Goal: Transaction & Acquisition: Purchase product/service

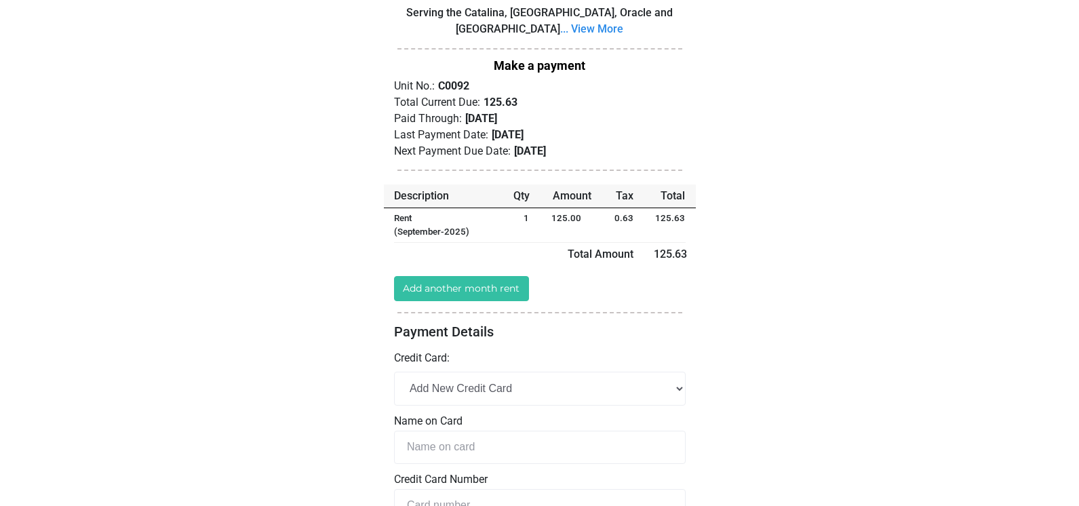
scroll to position [69, 0]
click at [452, 284] on link "Add another month rent" at bounding box center [462, 287] width 136 height 25
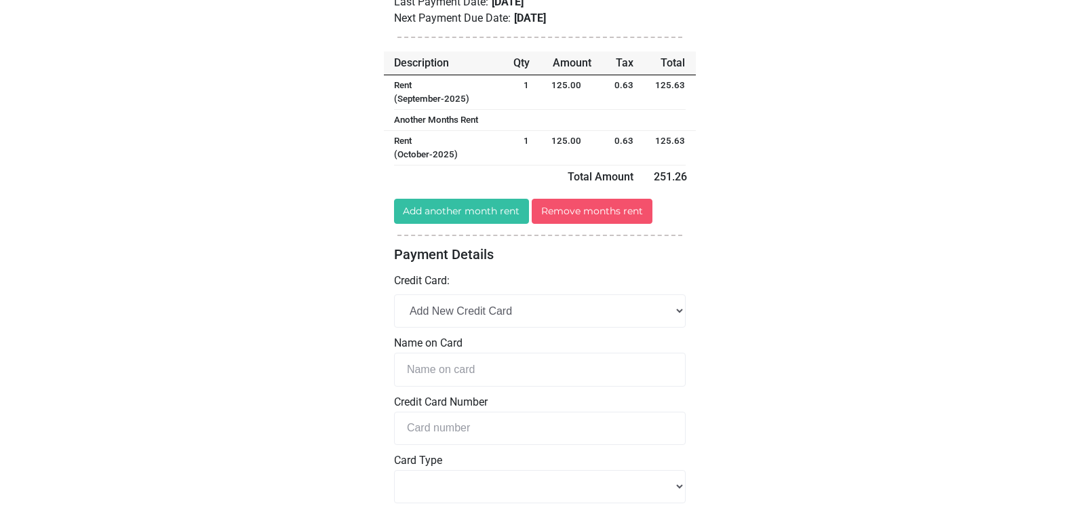
scroll to position [210, 0]
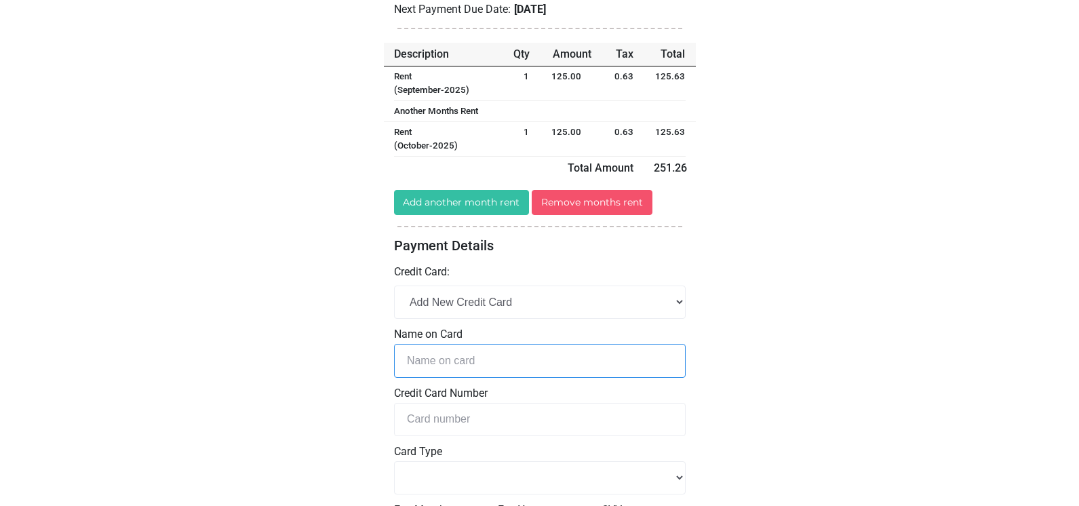
click at [442, 355] on input "text" at bounding box center [540, 360] width 292 height 33
type input "Melissa Simpson"
click at [429, 418] on input "tel" at bounding box center [540, 419] width 292 height 33
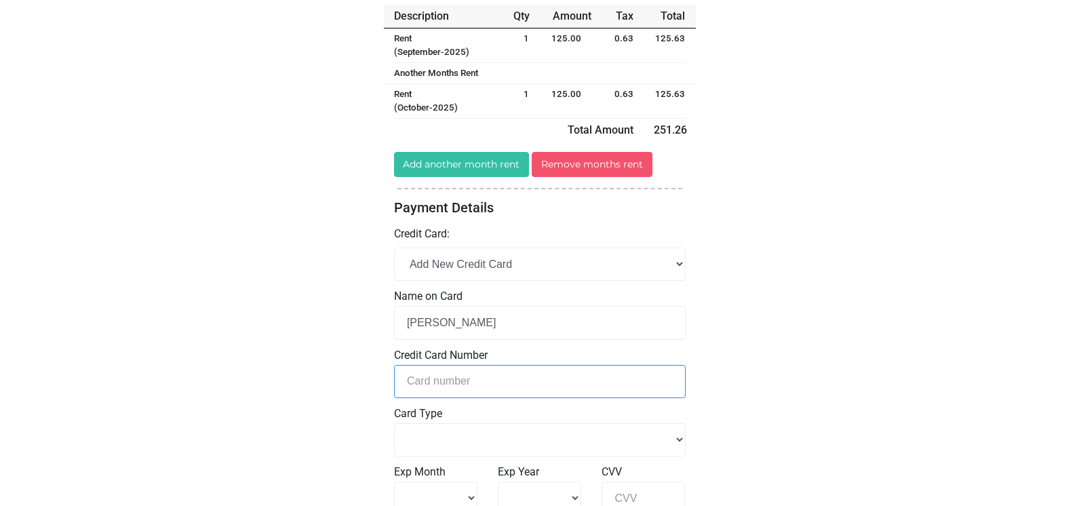
scroll to position [249, 0]
type input "5"
select select
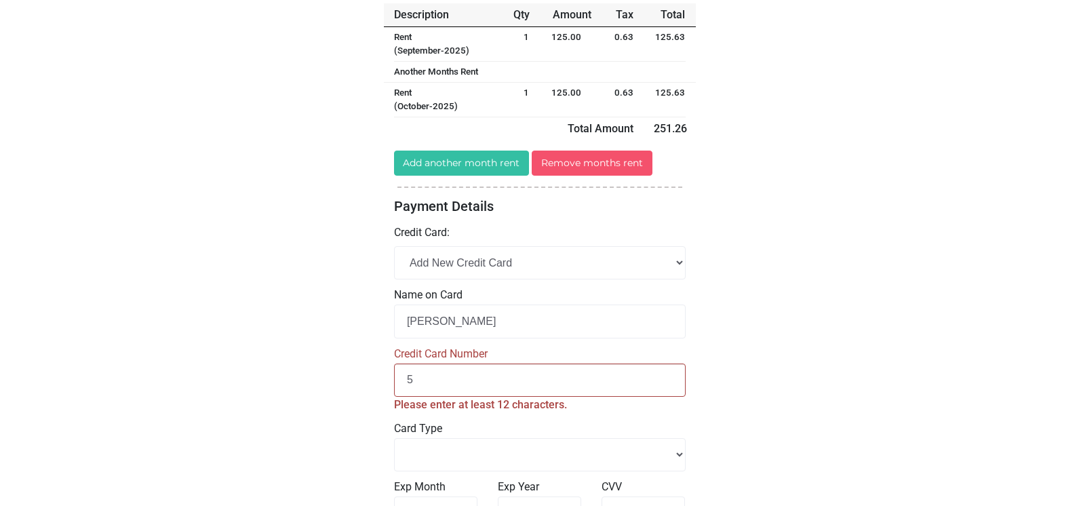
type input "52"
select select
type input "525"
select select
type input "5254"
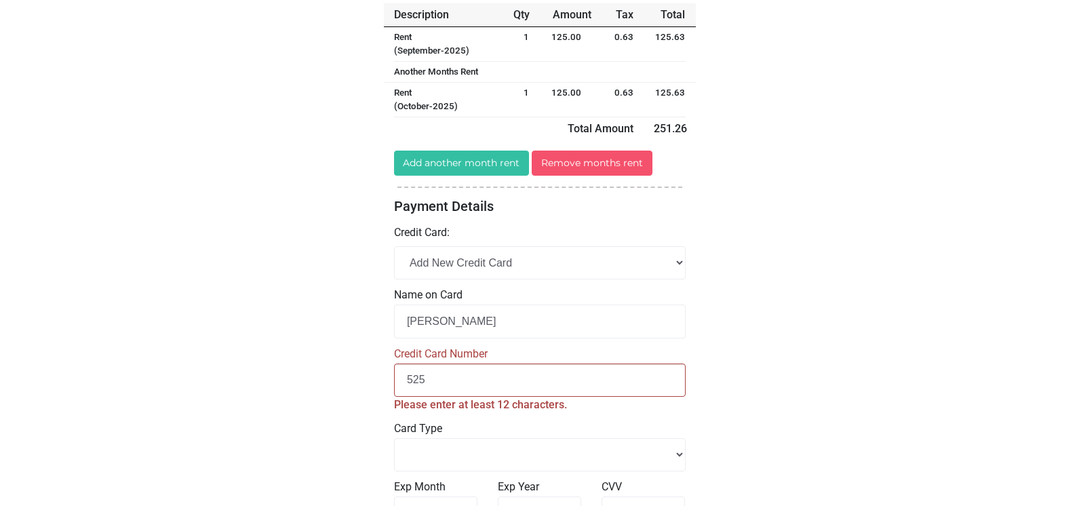
select select
type input "52547"
select select
type input "525475"
select select
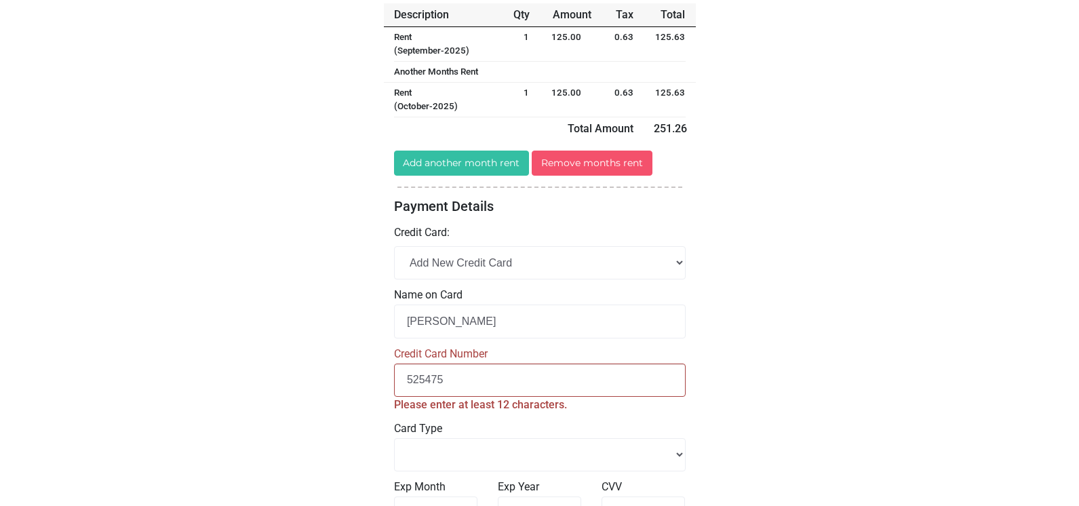
type input "5254750"
select select
type input "52547500"
select select
type input "525475005"
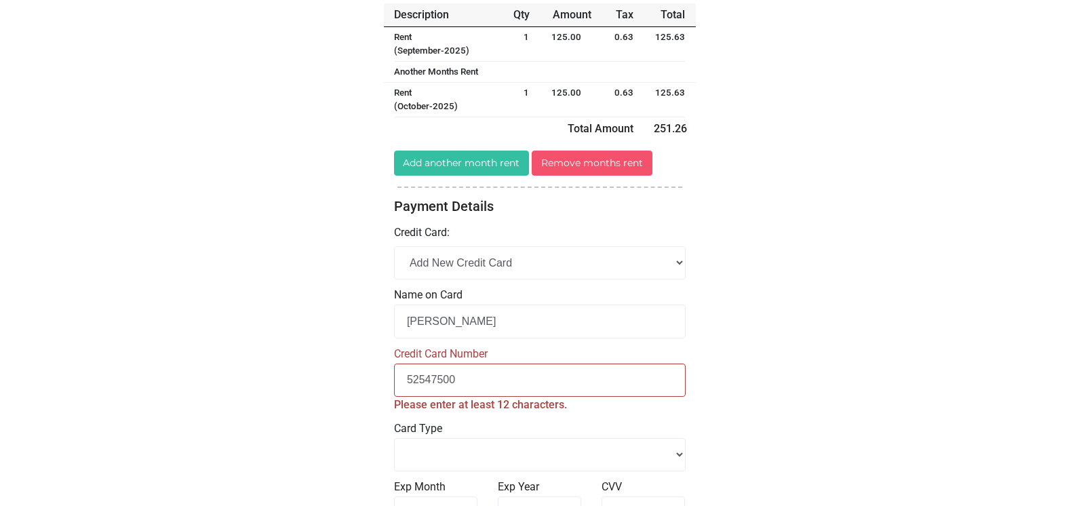
select select
type input "5254750052"
select select
type input "52547500529"
select select
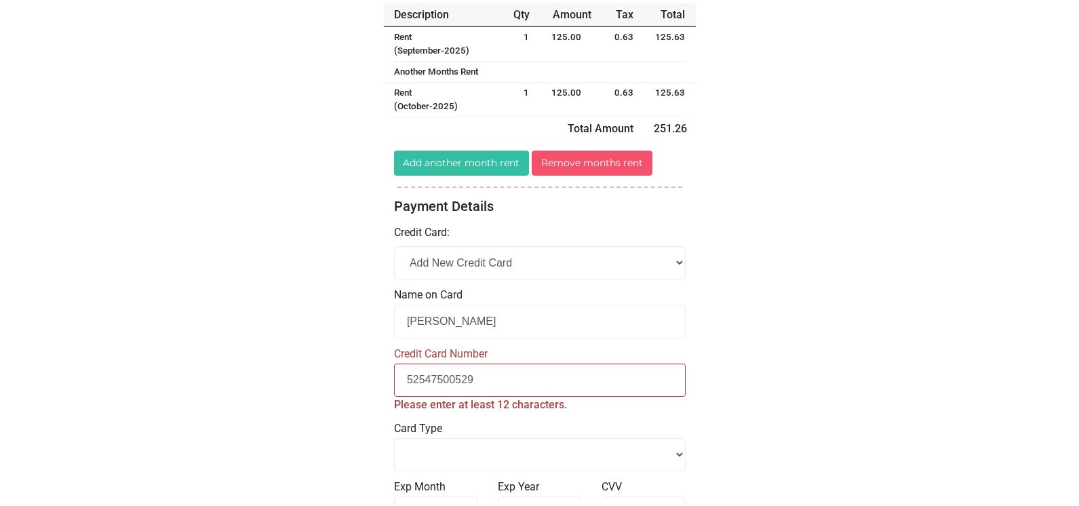
type input "525475005295"
select select
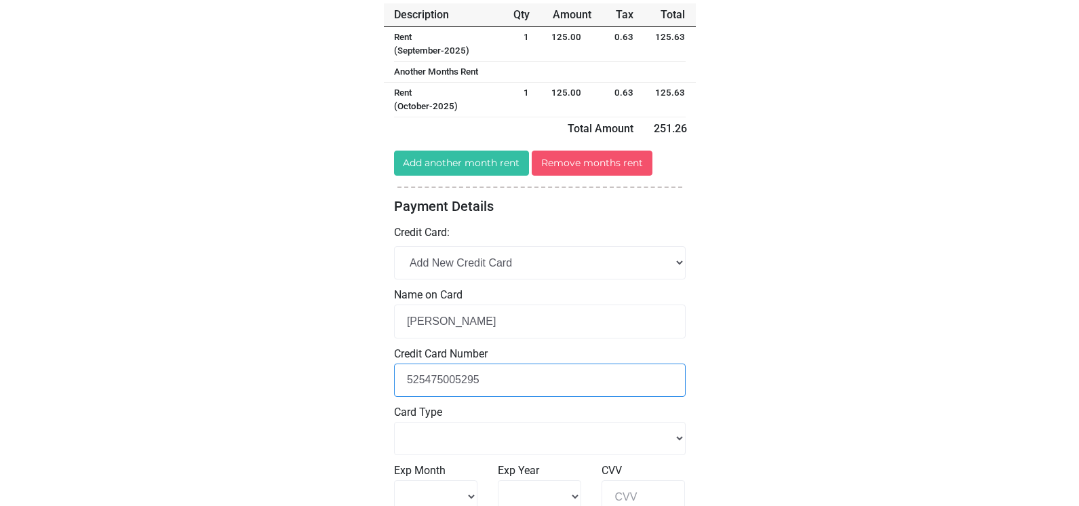
type input "5254750052951"
select select
type input "52547500529511"
select select
type input "525475005295114"
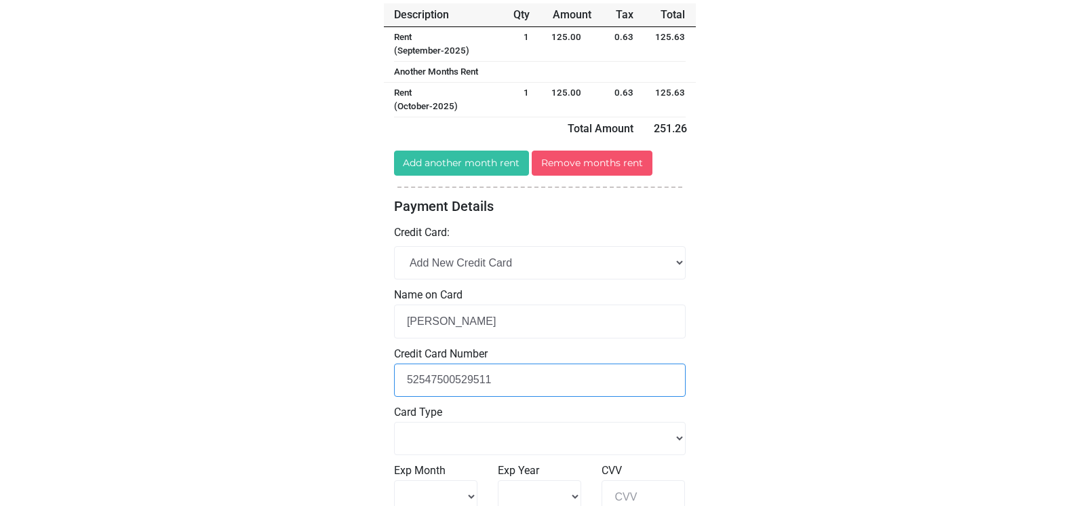
select select
type input "5254750052951144"
select select
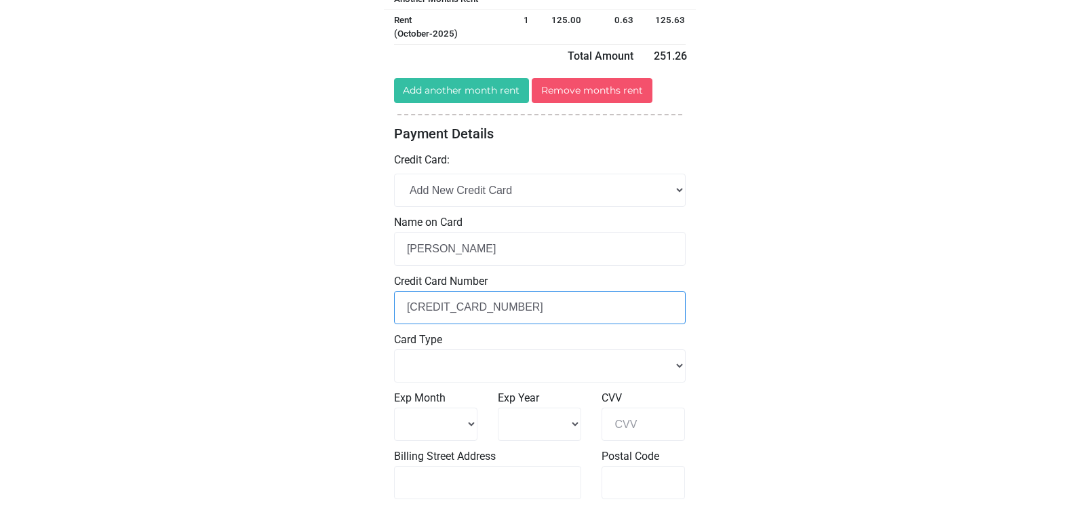
scroll to position [324, 1]
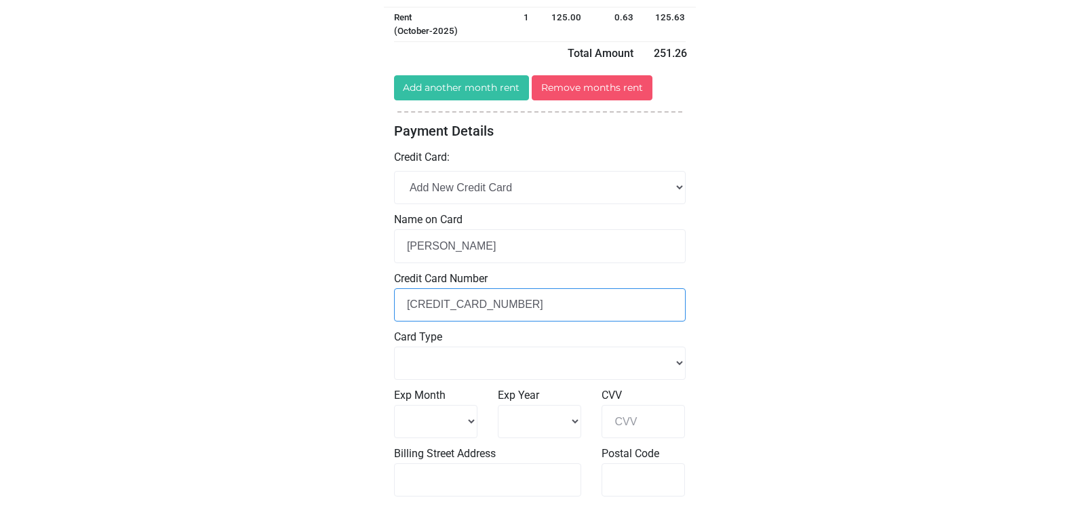
type input "5254750052951144"
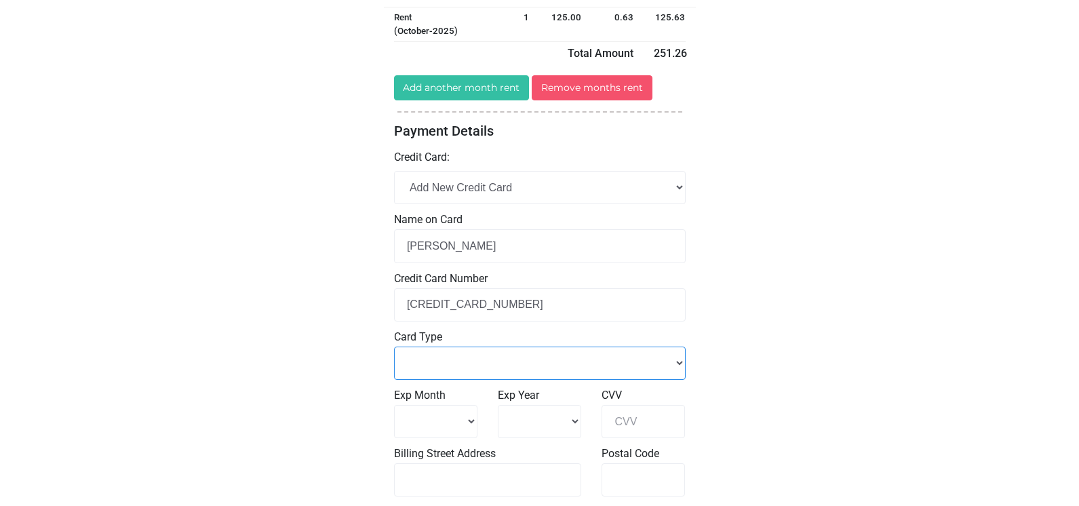
select select "Master Card"
select select "10"
select select "2028"
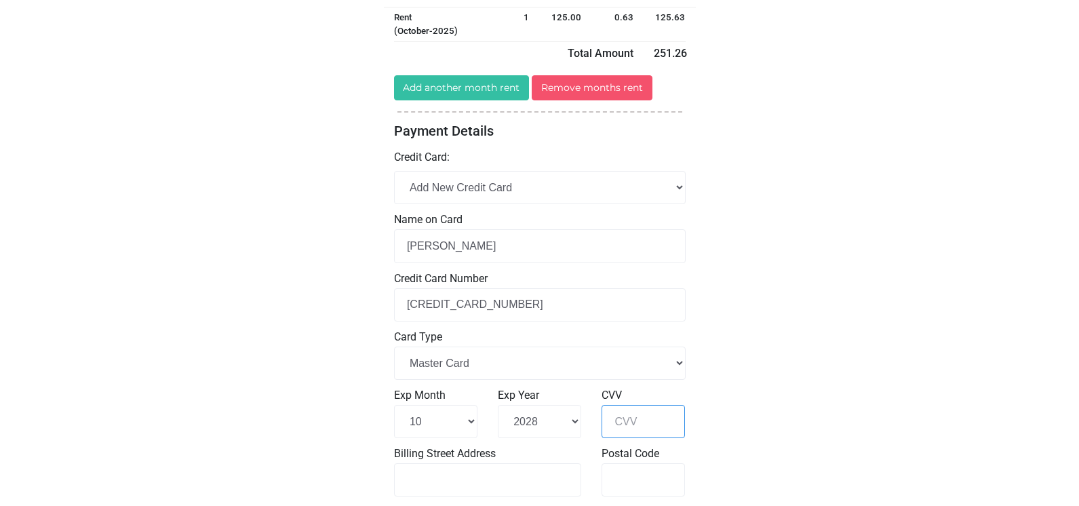
click at [638, 419] on input "CVV" at bounding box center [643, 421] width 83 height 33
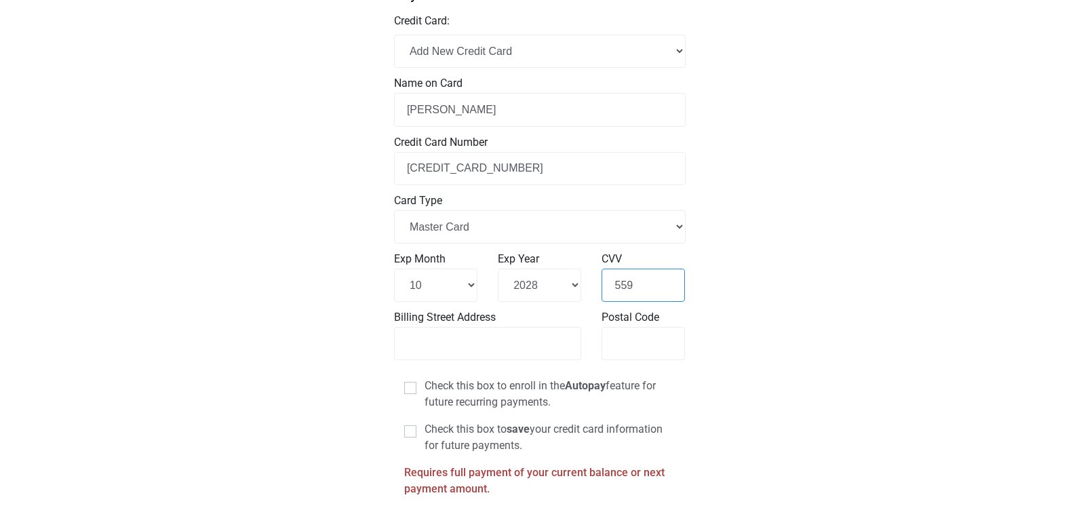
scroll to position [463, 0]
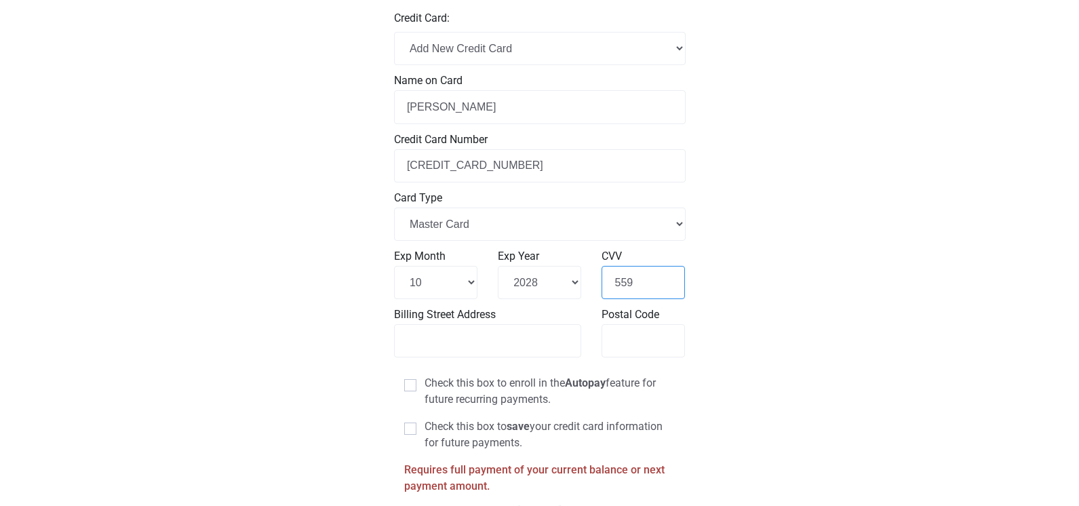
type input "559"
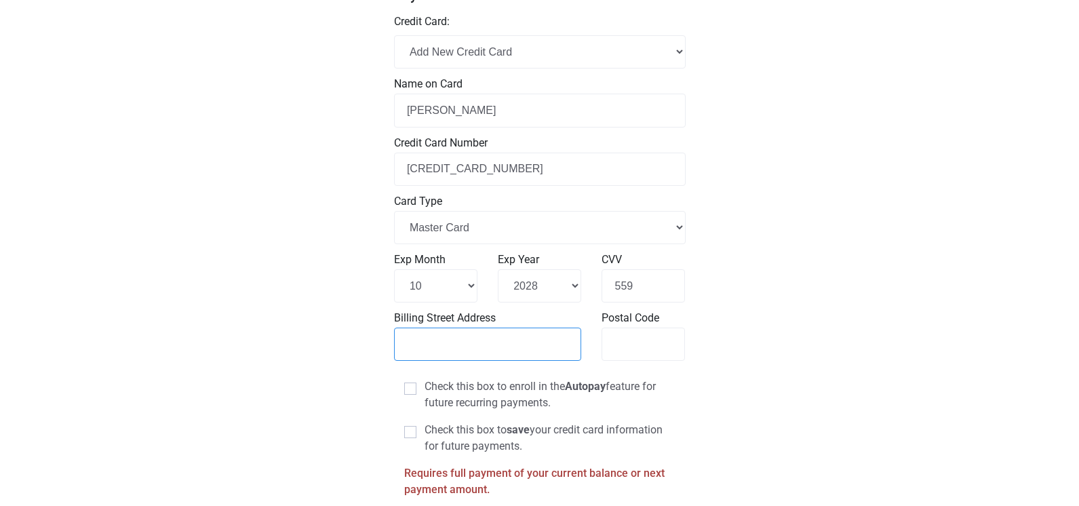
scroll to position [460, 0]
click at [564, 343] on input "36582 S. Desert Sun" at bounding box center [488, 344] width 188 height 33
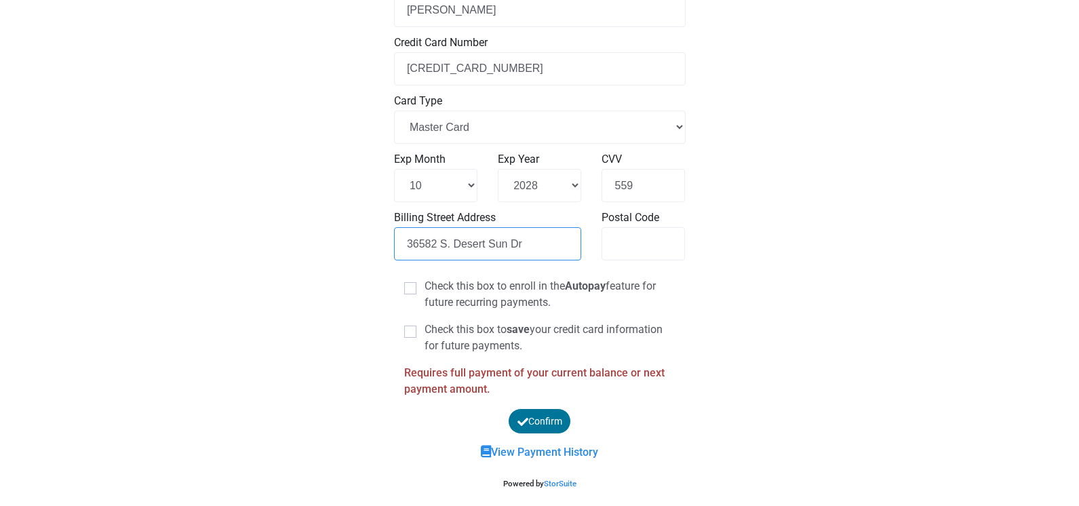
scroll to position [560, 0]
type input "36582 S. Desert Sun Dr"
click at [537, 414] on button "Confirm" at bounding box center [540, 422] width 64 height 26
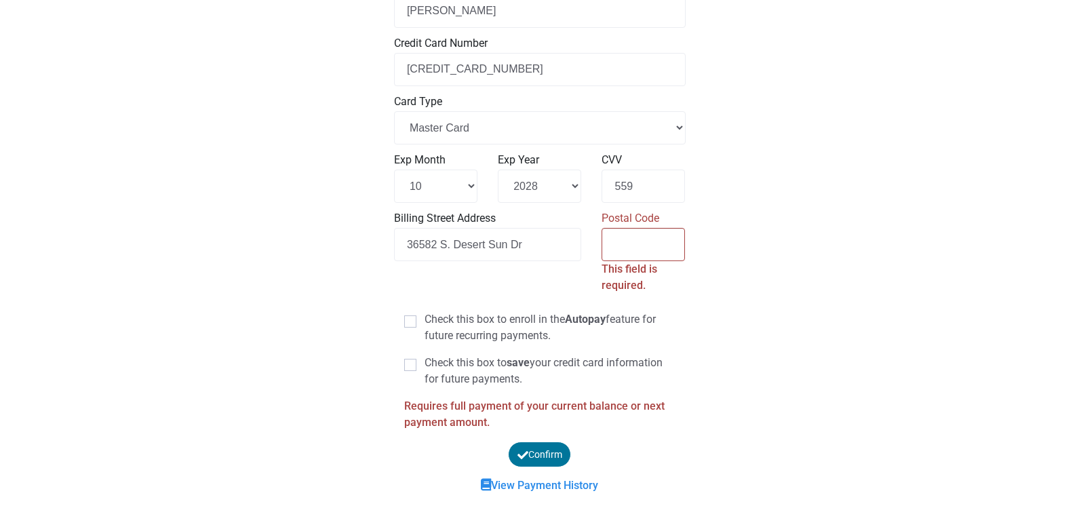
click at [541, 447] on button "Confirm" at bounding box center [540, 454] width 64 height 25
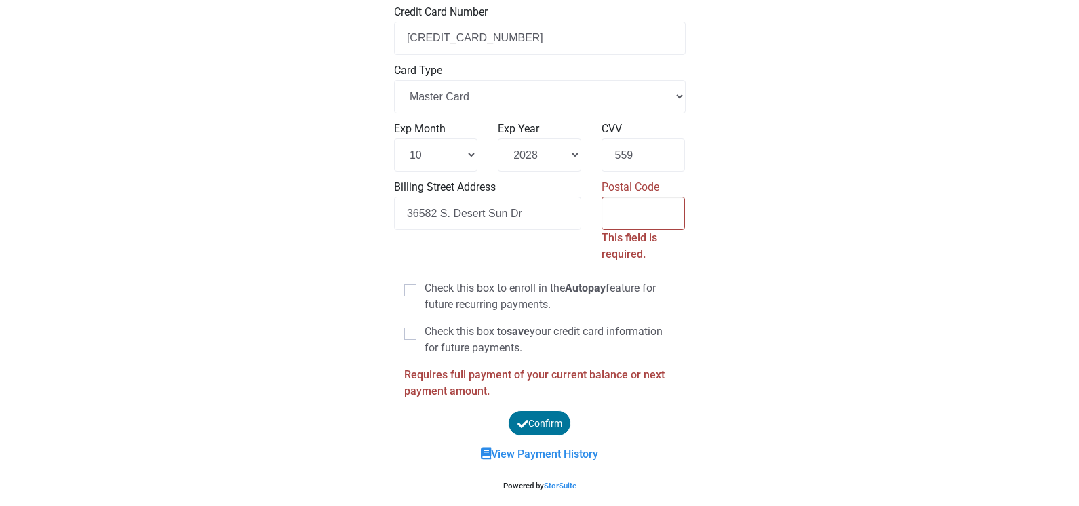
scroll to position [589, 0]
click at [413, 330] on span at bounding box center [410, 336] width 12 height 12
click at [425, 330] on input "Check this box to save your credit card information for future payments." at bounding box center [429, 330] width 9 height 9
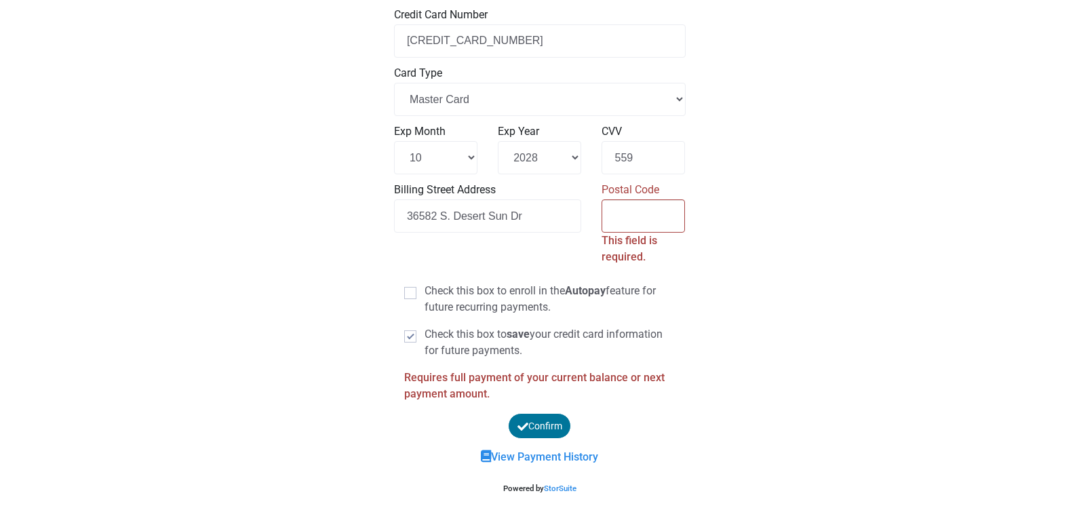
click at [413, 331] on span at bounding box center [410, 336] width 12 height 12
click at [425, 331] on input "Check this box to save your credit card information for future payments." at bounding box center [429, 330] width 9 height 9
click at [558, 453] on link "View Payment History" at bounding box center [539, 456] width 117 height 13
click at [535, 416] on button "Confirm" at bounding box center [539, 426] width 64 height 26
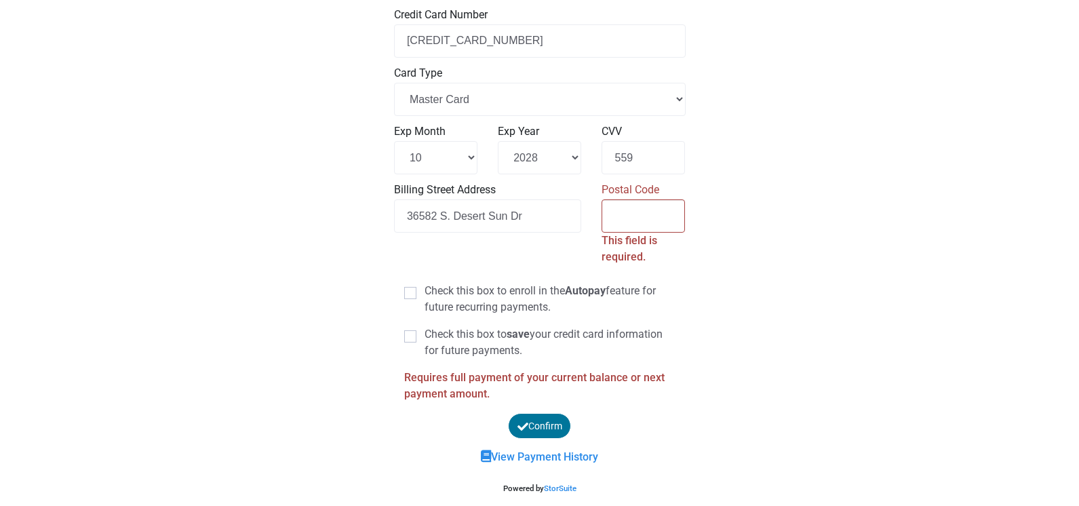
click at [410, 332] on span at bounding box center [410, 336] width 12 height 12
click at [425, 332] on input "Check this box to save your credit card information for future payments." at bounding box center [429, 330] width 9 height 9
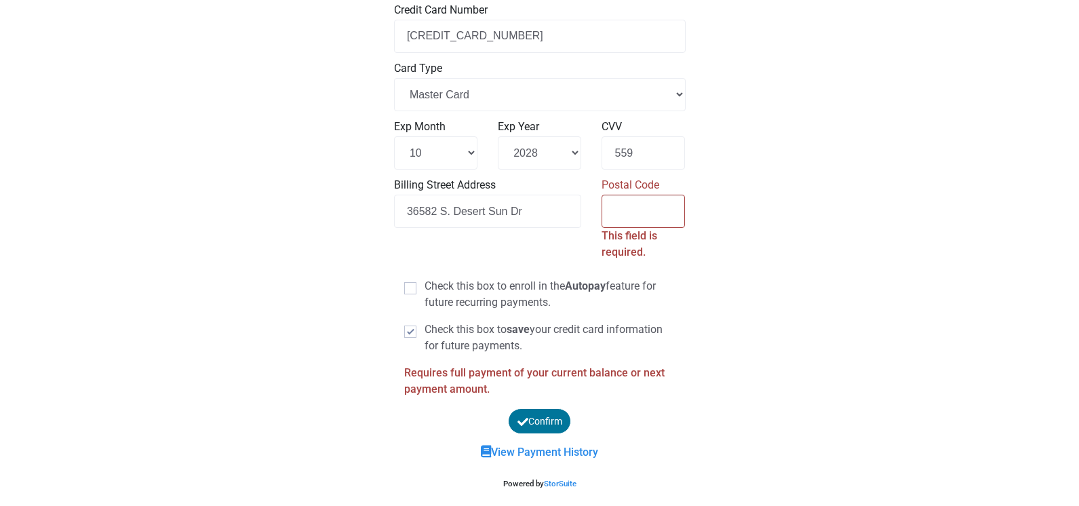
scroll to position [592, 0]
click at [412, 328] on span at bounding box center [410, 332] width 12 height 12
click at [425, 328] on input "Check this box to save your credit card information for future payments." at bounding box center [429, 326] width 9 height 9
checkbox input "false"
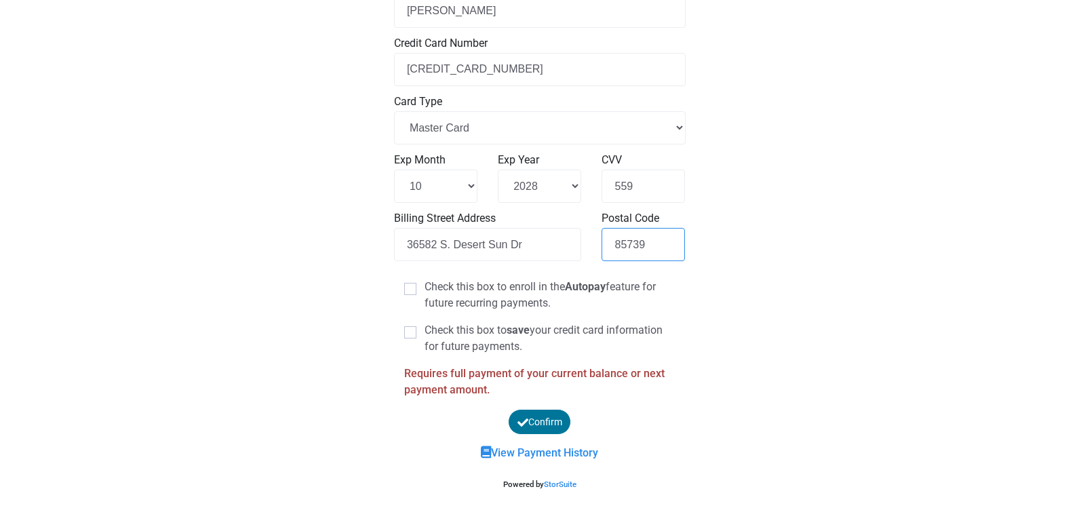
type input "85739"
click at [558, 419] on button "Confirm" at bounding box center [540, 422] width 66 height 26
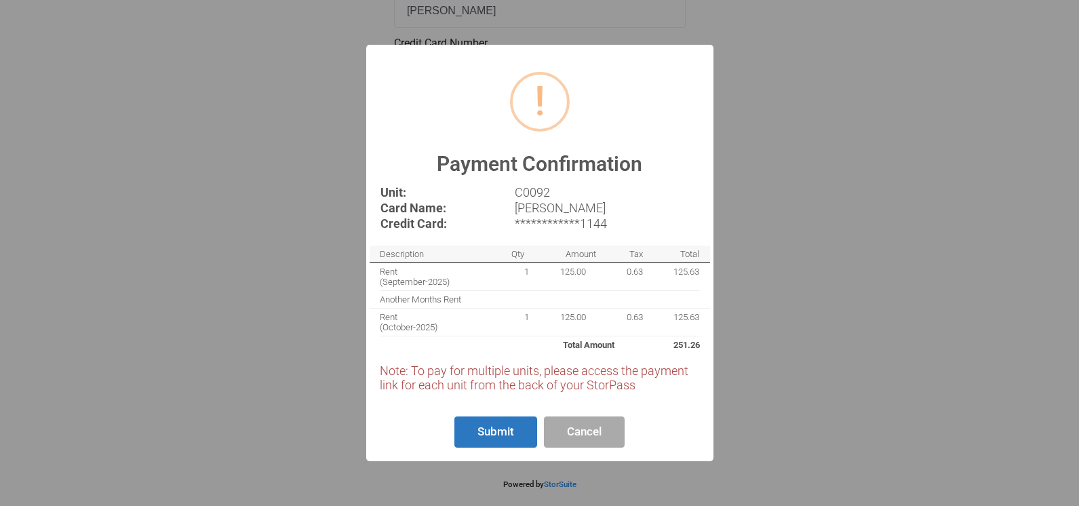
click at [509, 431] on button "Submit" at bounding box center [495, 432] width 83 height 32
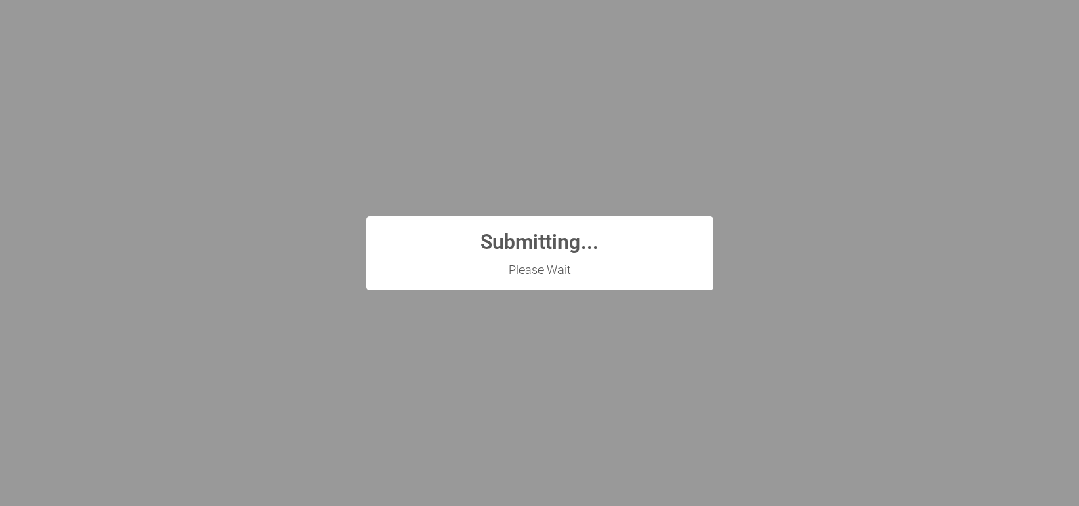
scroll to position [0, 0]
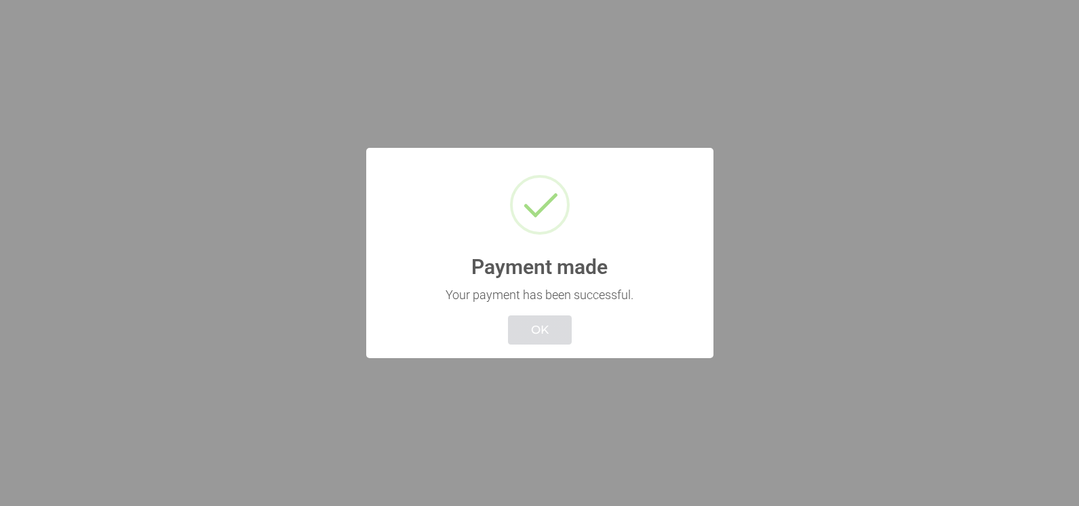
click at [550, 324] on button "OK" at bounding box center [540, 329] width 64 height 29
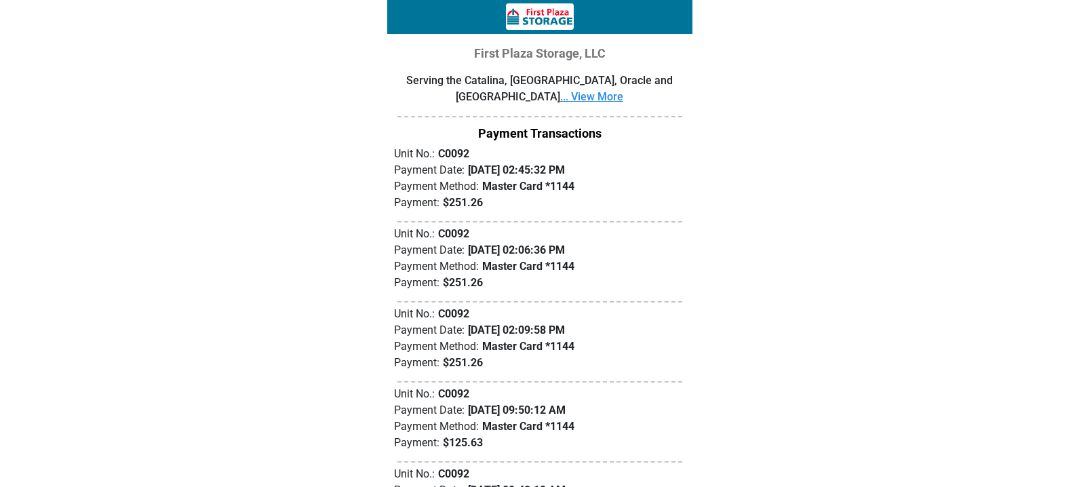
click at [560, 96] on link "... View More" at bounding box center [591, 96] width 63 height 13
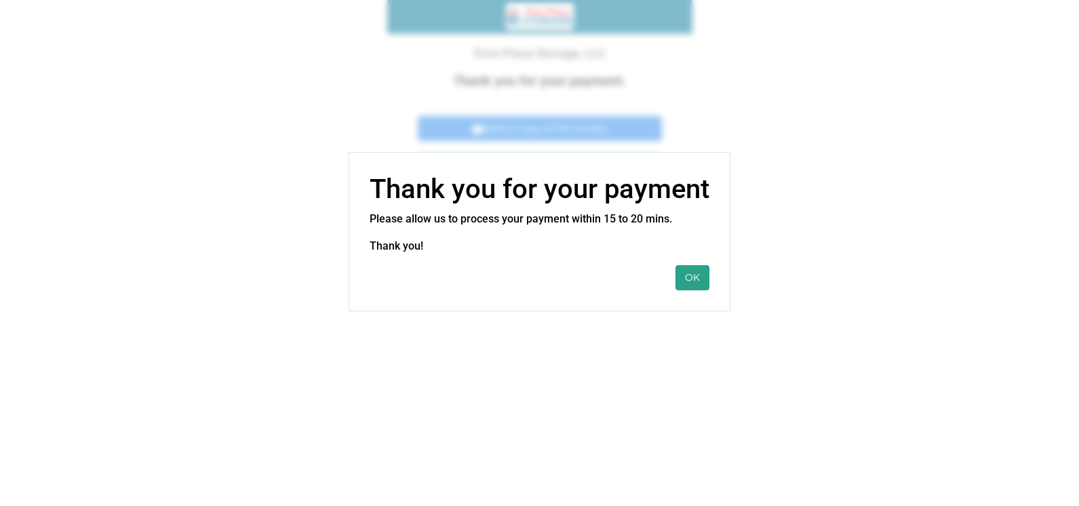
click at [685, 269] on button "OK" at bounding box center [693, 277] width 34 height 25
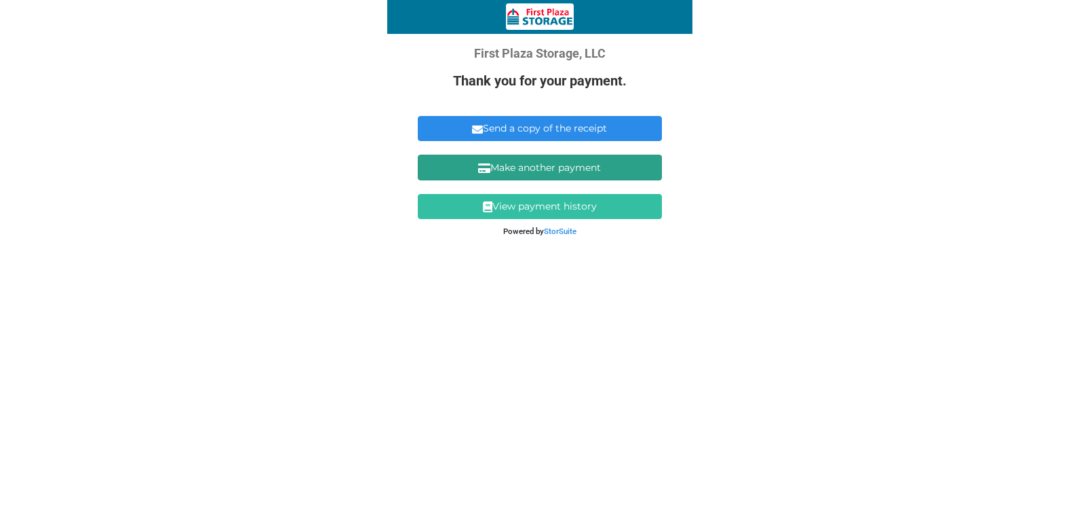
click at [595, 164] on link "Make another payment" at bounding box center [540, 167] width 244 height 25
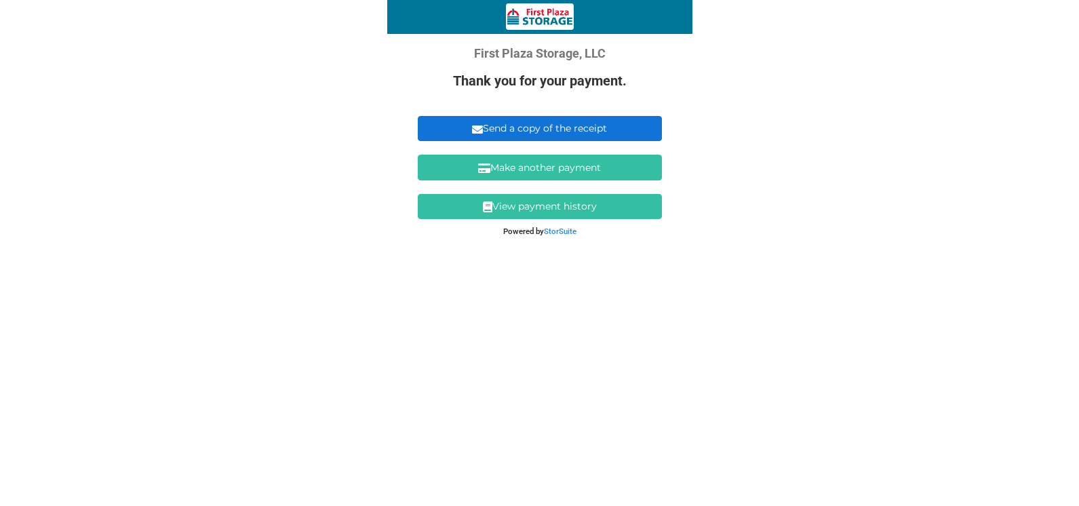
click at [575, 125] on link "Send a copy of the receipt" at bounding box center [540, 128] width 244 height 25
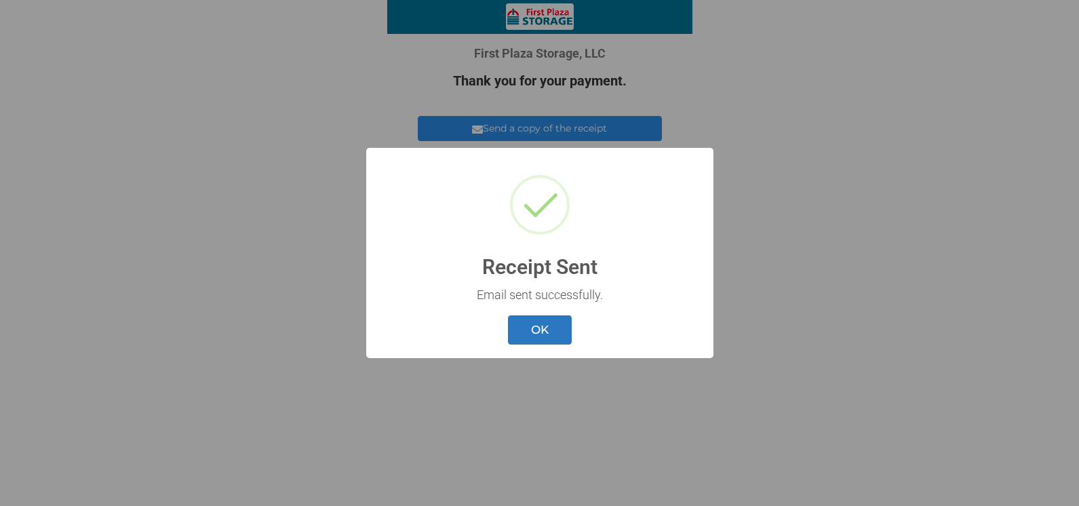
click at [545, 324] on button "OK" at bounding box center [540, 329] width 64 height 29
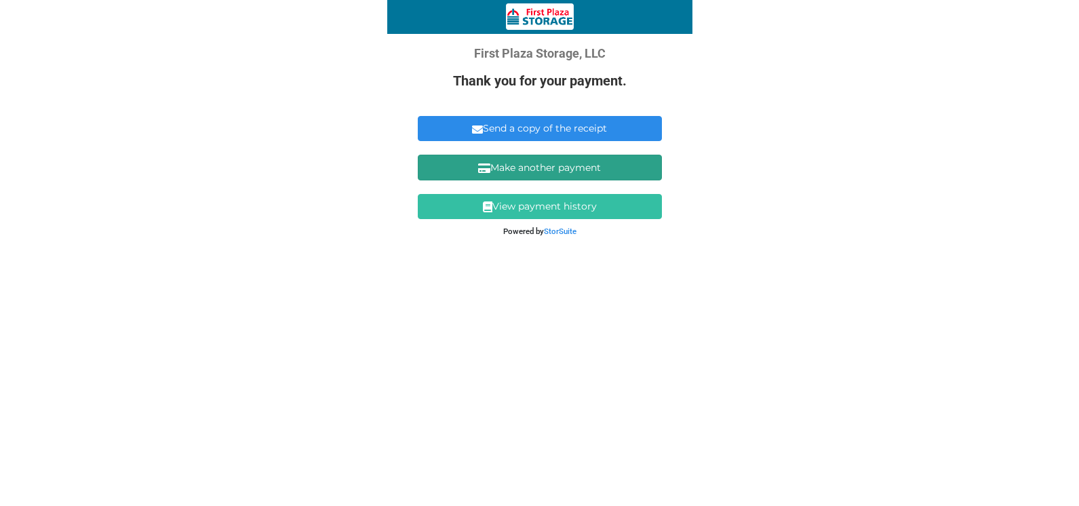
click at [562, 163] on link "Make another payment" at bounding box center [540, 167] width 244 height 25
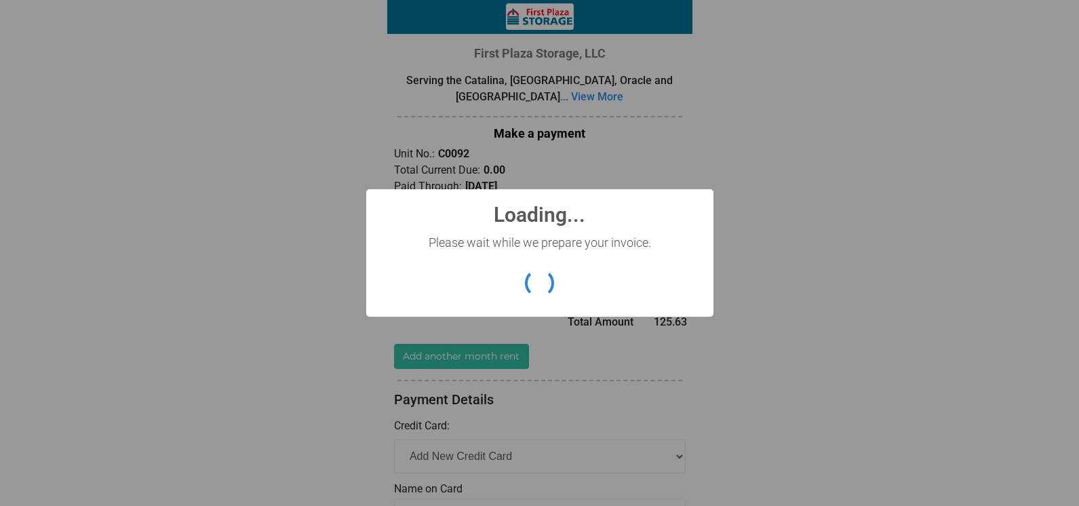
click at [423, 151] on div "? ! i Loading... × Please wait while we prepare your invoice. OK Cancel" at bounding box center [539, 253] width 1079 height 506
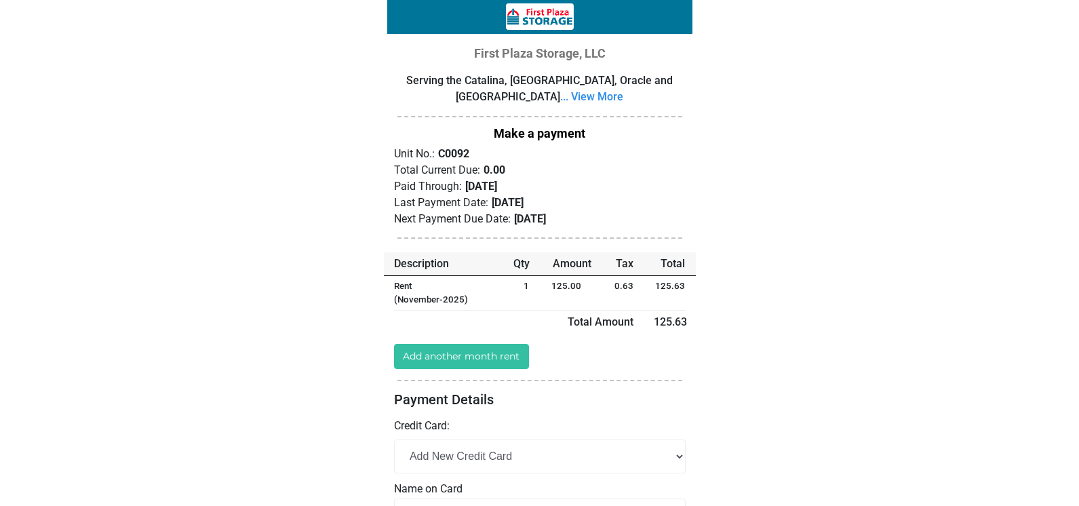
drag, startPoint x: 432, startPoint y: 157, endPoint x: 475, endPoint y: 139, distance: 46.5
click at [432, 157] on p "Unit No.:" at bounding box center [414, 157] width 41 height 23
drag, startPoint x: 479, startPoint y: 149, endPoint x: 467, endPoint y: 150, distance: 12.2
click at [467, 150] on div "Unit No.: C0092" at bounding box center [540, 154] width 292 height 16
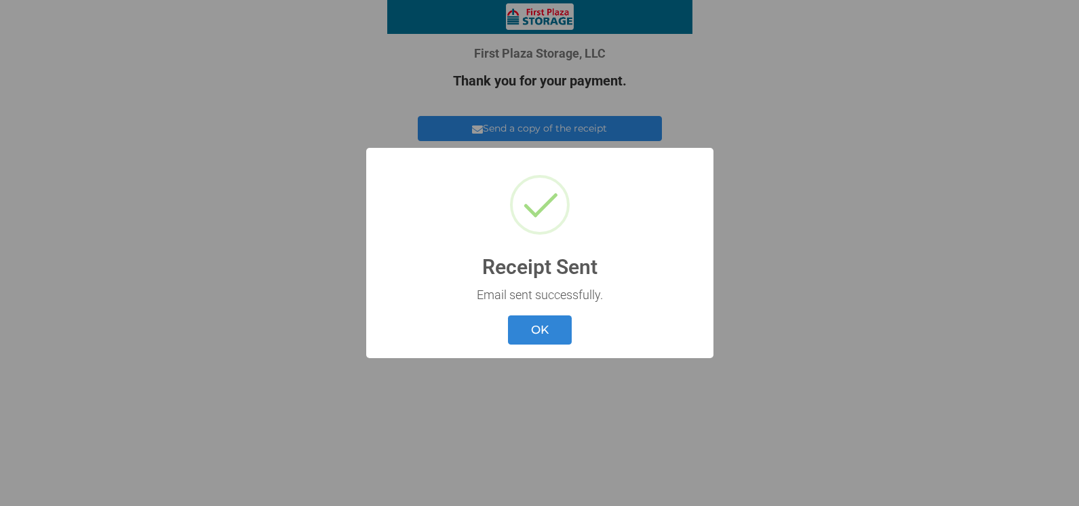
drag, startPoint x: 530, startPoint y: 324, endPoint x: 509, endPoint y: 241, distance: 84.6
click at [530, 324] on button "OK" at bounding box center [540, 329] width 64 height 29
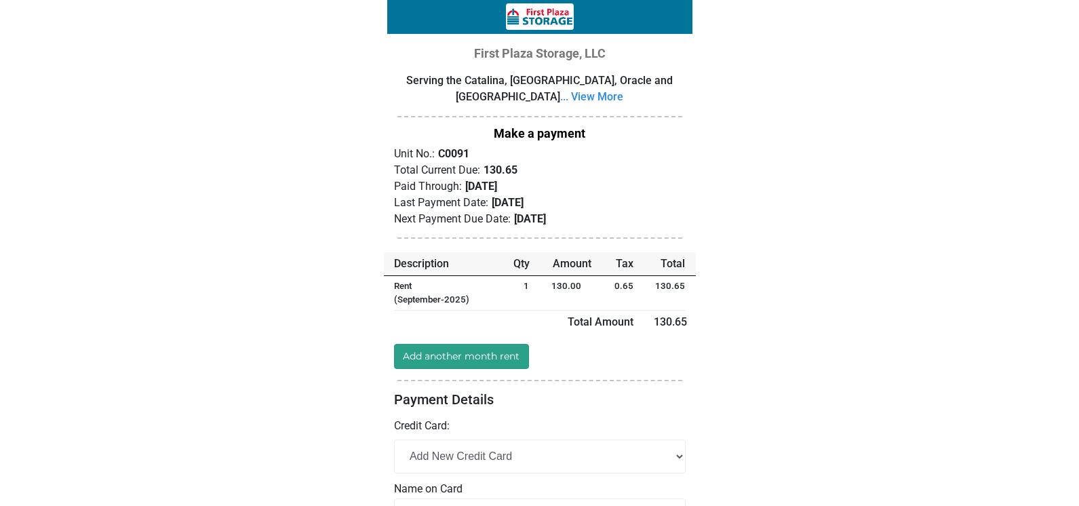
click at [476, 354] on link "Add another month rent" at bounding box center [462, 356] width 136 height 25
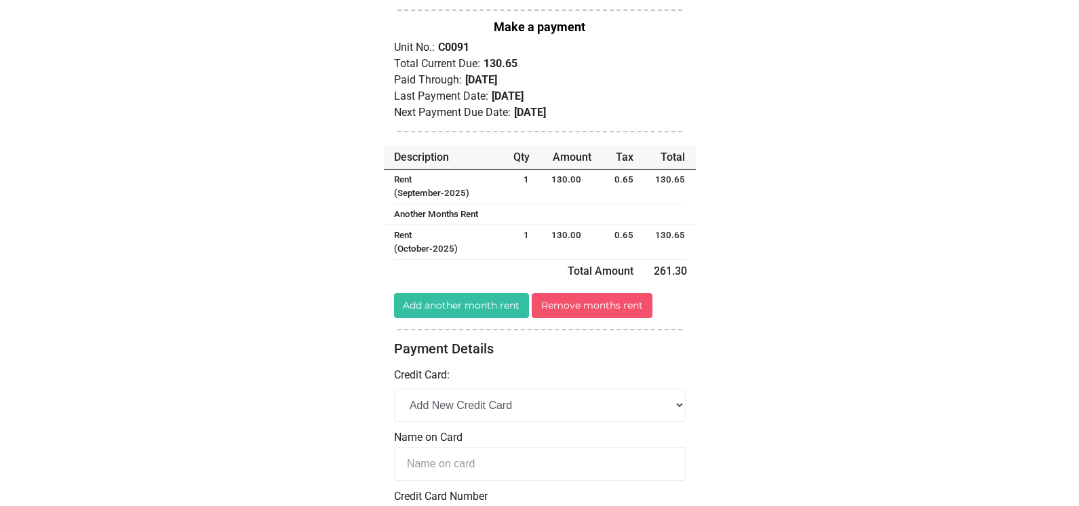
scroll to position [117, 0]
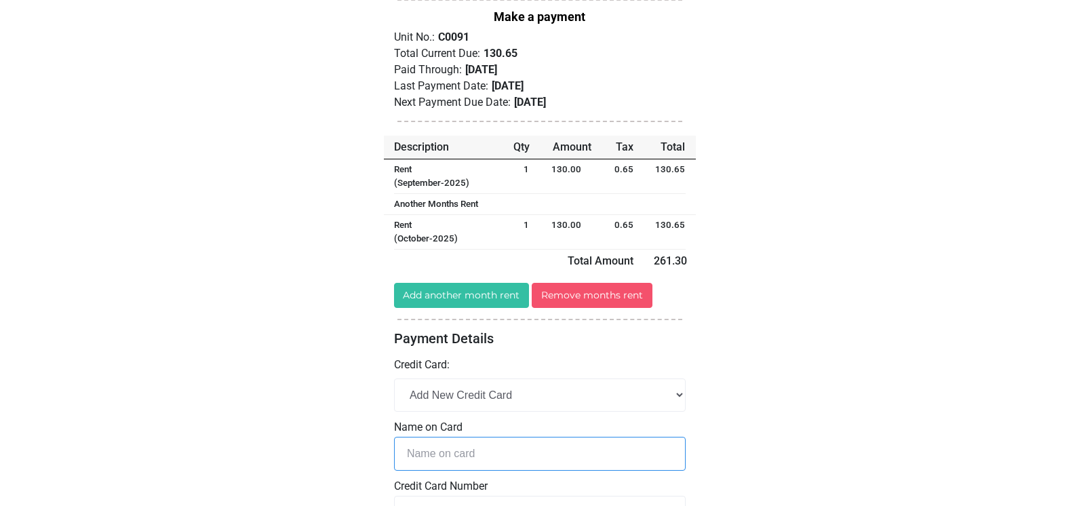
click at [454, 448] on input "text" at bounding box center [540, 453] width 292 height 33
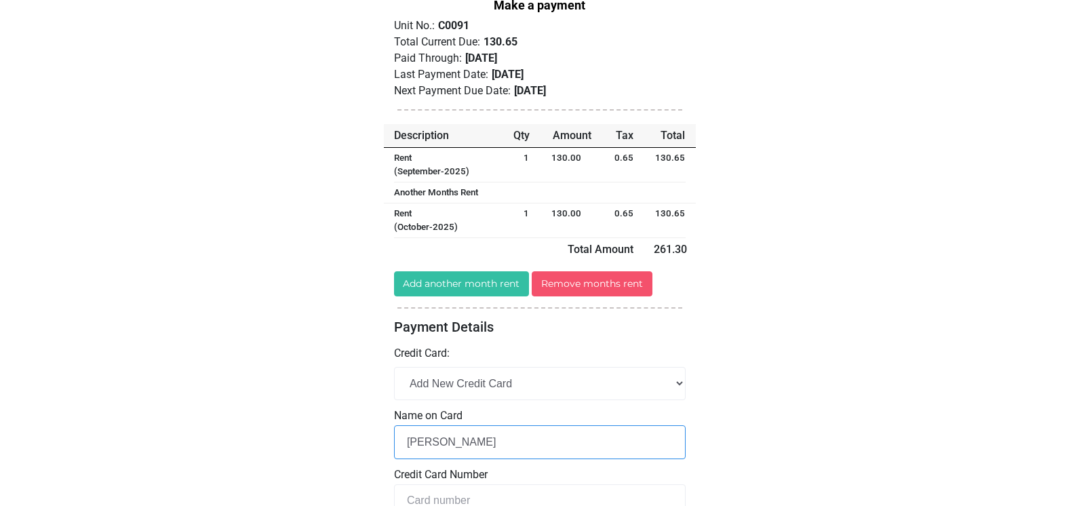
scroll to position [120, 0]
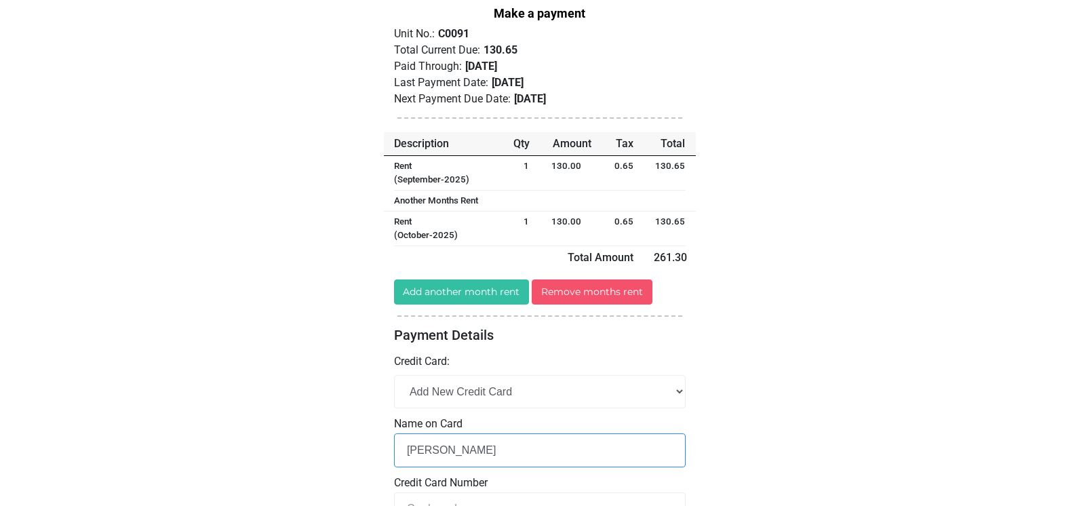
type input "[PERSON_NAME]"
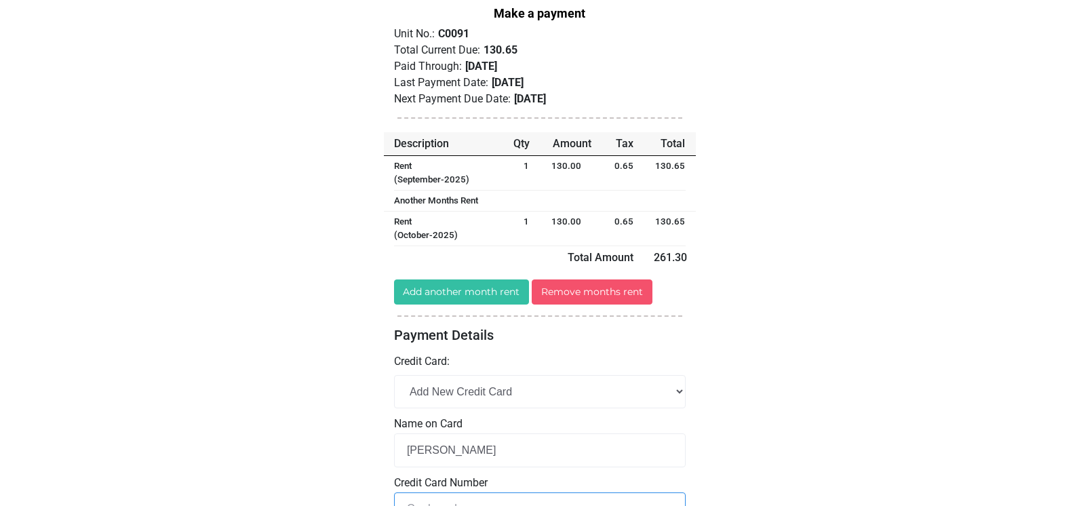
click at [506, 497] on input "tel" at bounding box center [540, 508] width 292 height 33
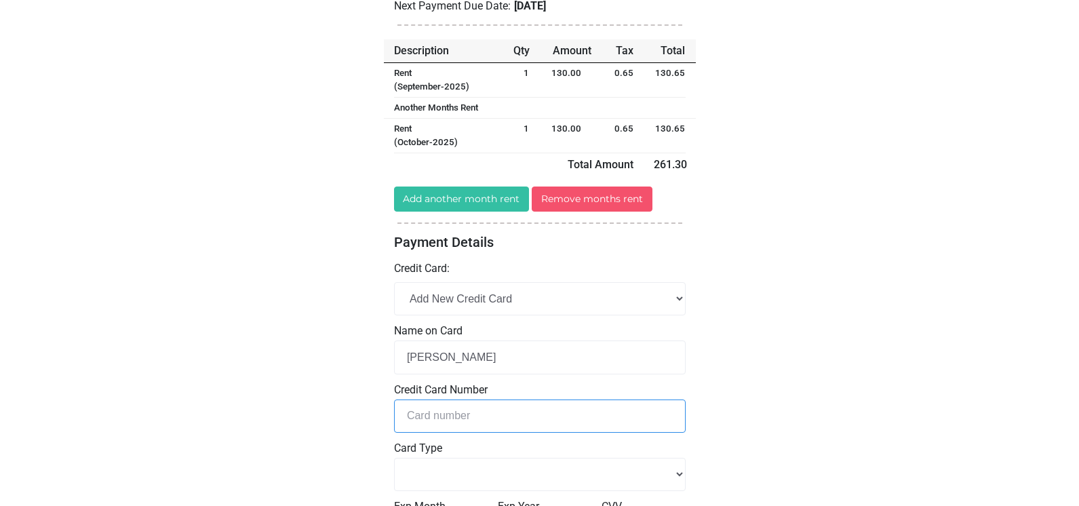
scroll to position [215, 0]
type input "5"
select select
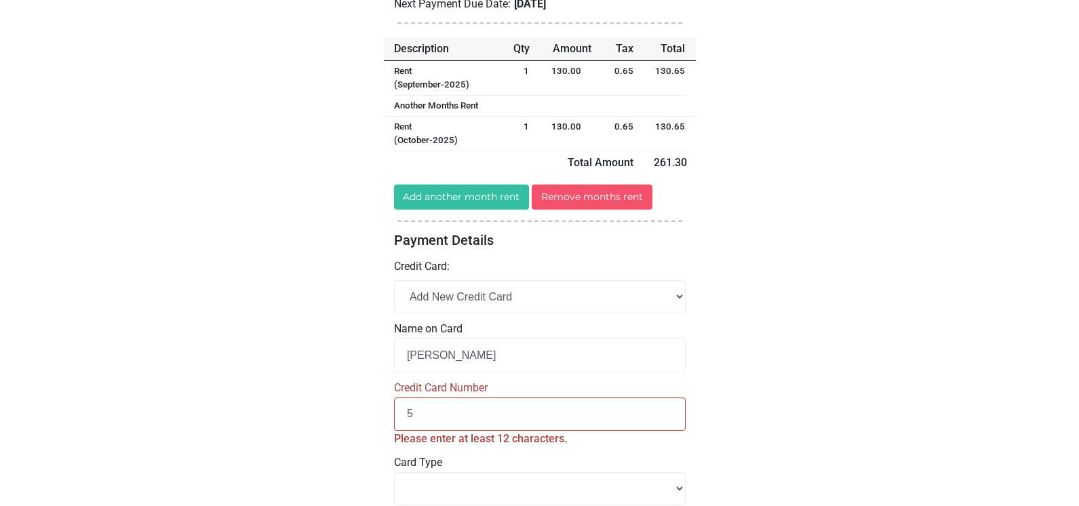
type input "52"
select select
type input "525"
select select
type input "5254"
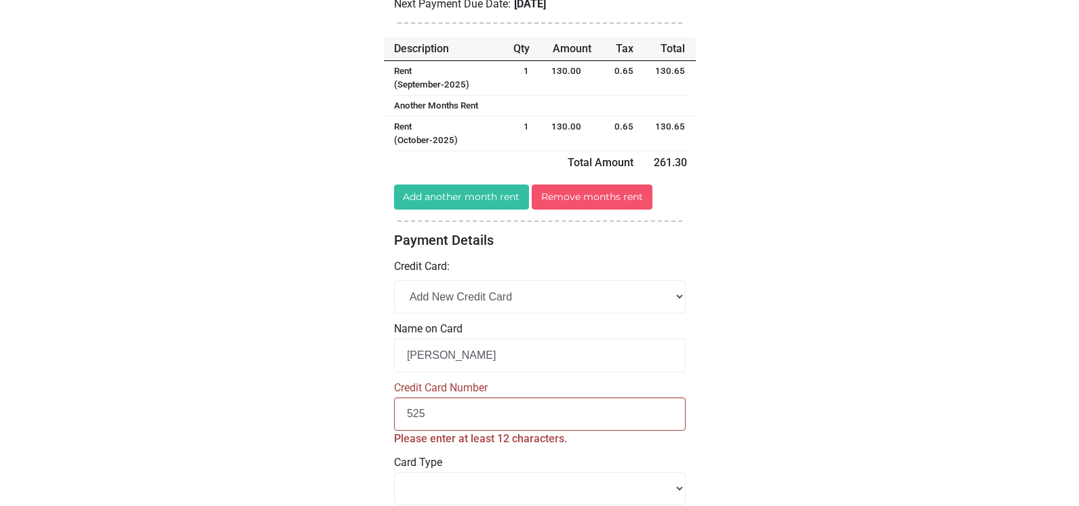
select select
type input "52547"
select select
type input "525475"
select select
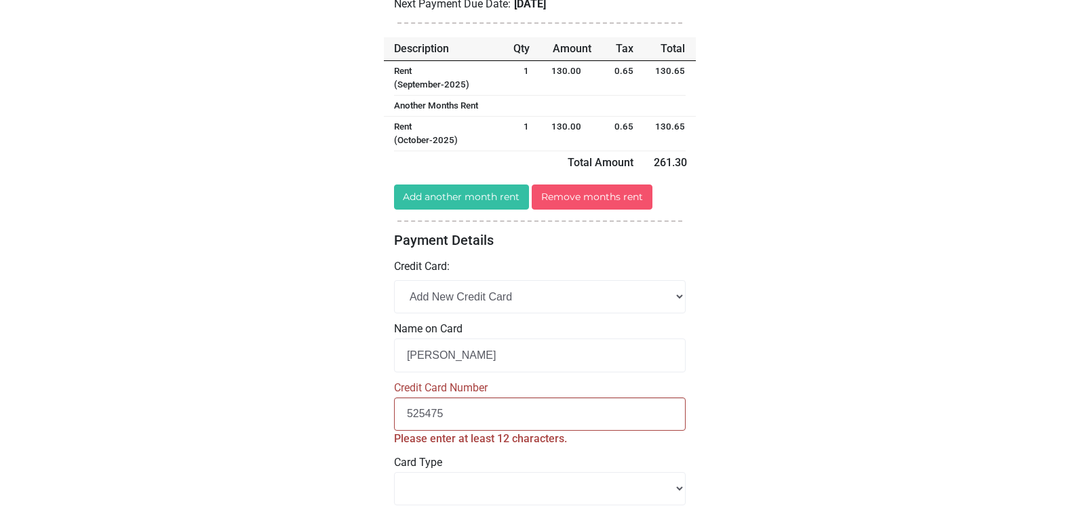
type input "5254750"
select select
type input "52547500"
select select
type input "525475005"
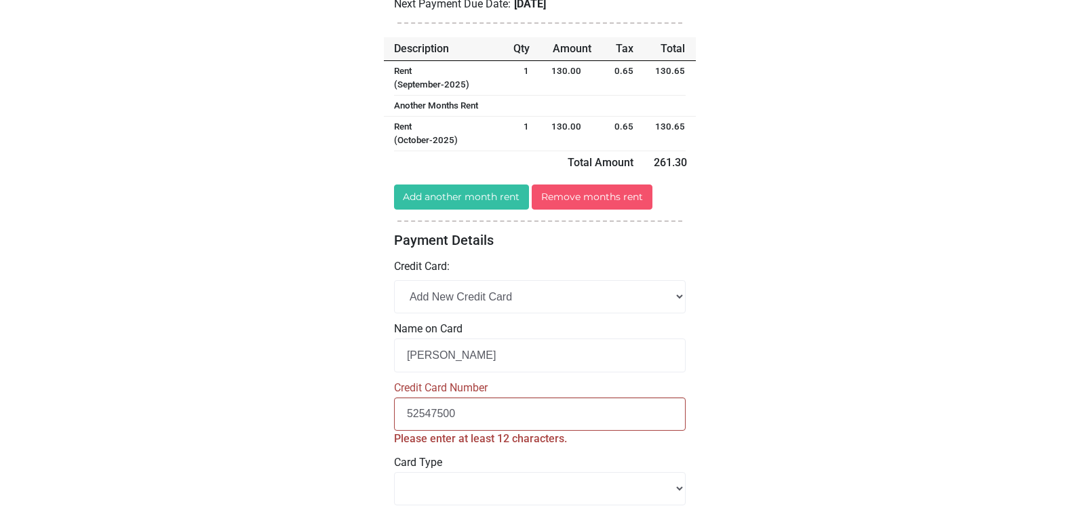
select select
type input "5254750052"
select select
type input "52547500529"
select select
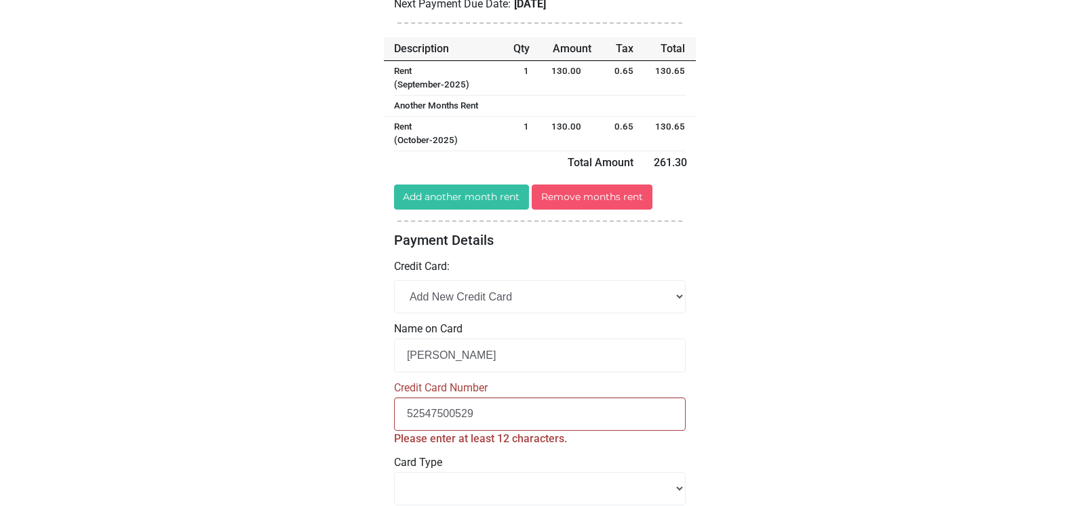
type input "525475005295"
select select
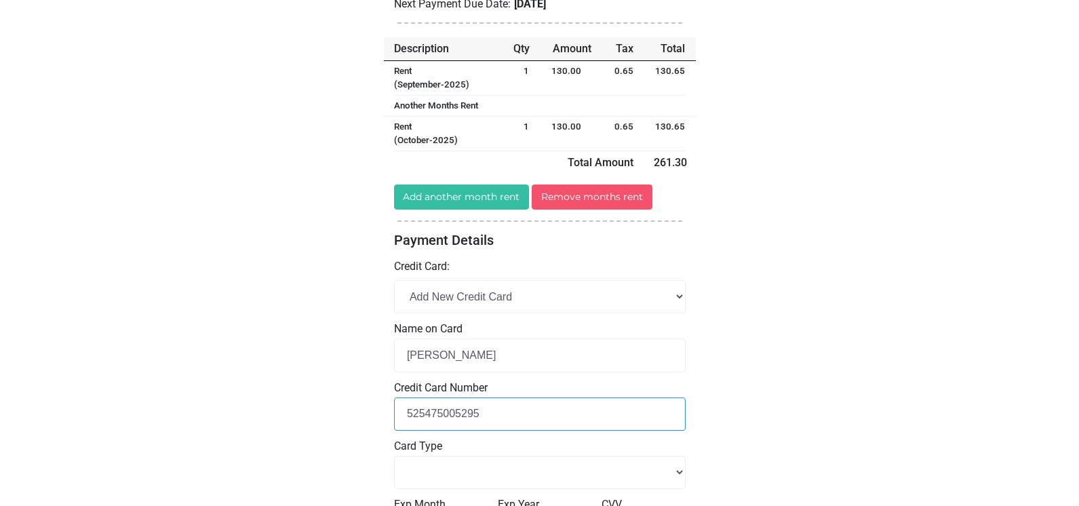
type input "5254750052951"
select select
type input "52547500529511"
select select
type input "525475005295114"
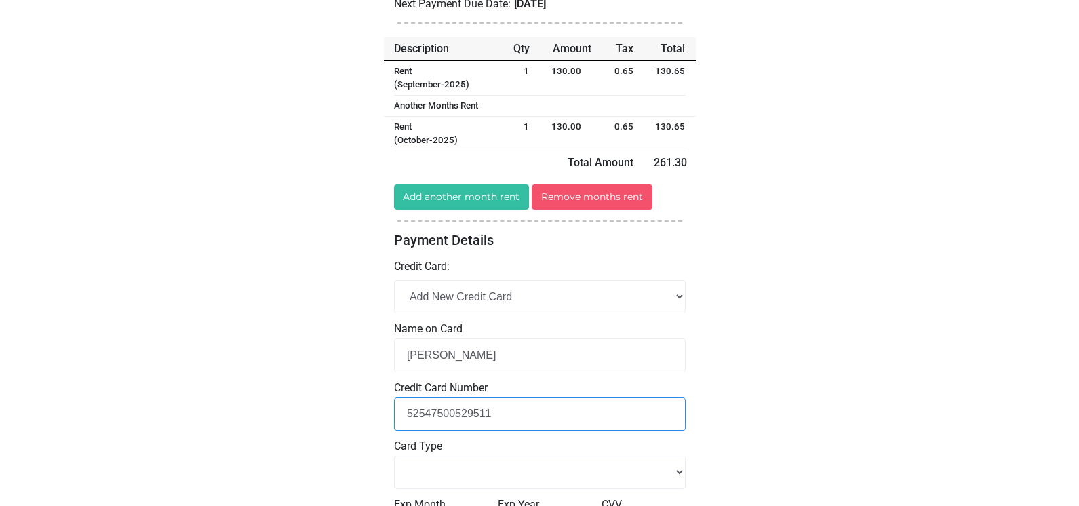
select select
type input "5254750052951144"
select select
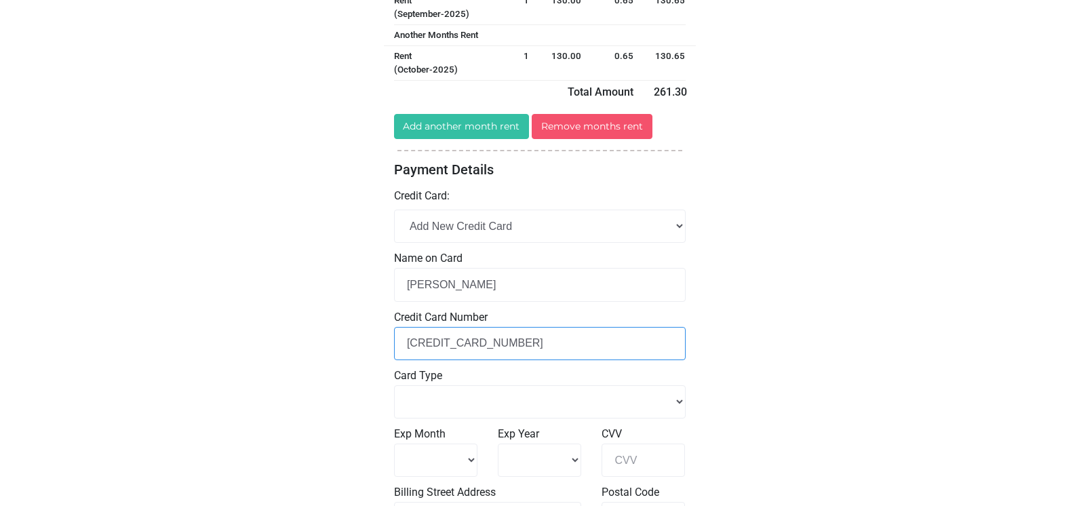
scroll to position [287, 0]
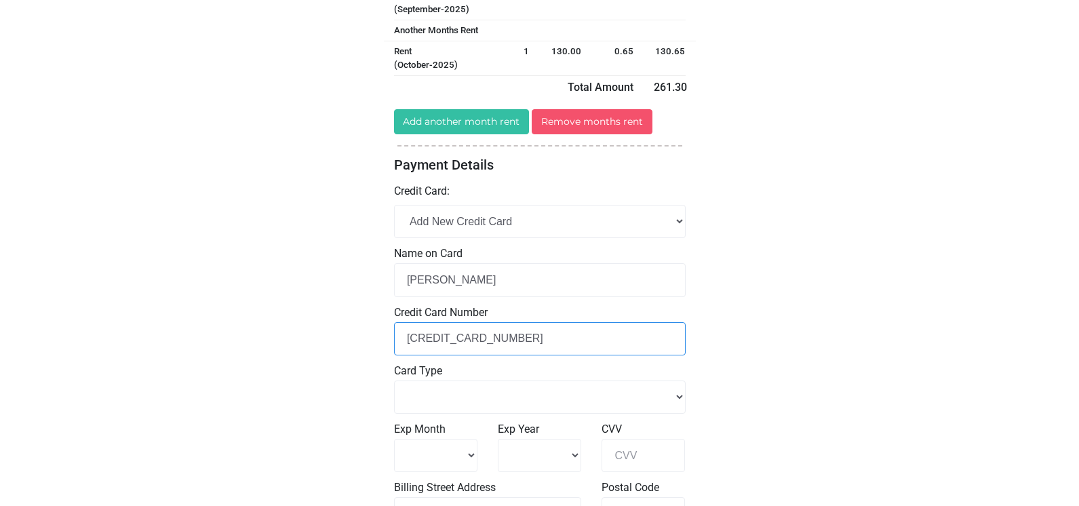
type input "5254750052951144"
select select "Master Card"
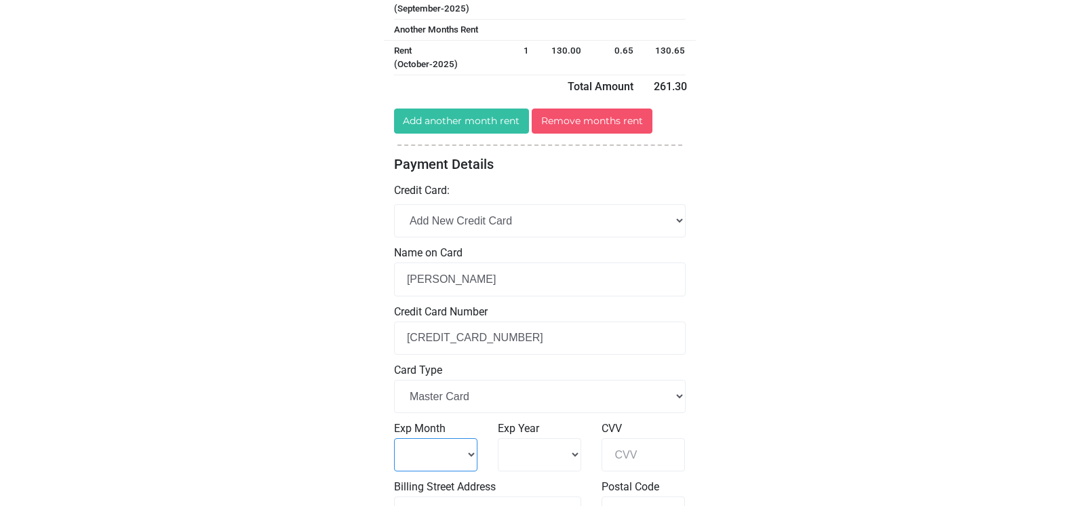
select select "10"
select select "2028"
click at [631, 456] on input "CVV" at bounding box center [643, 454] width 83 height 33
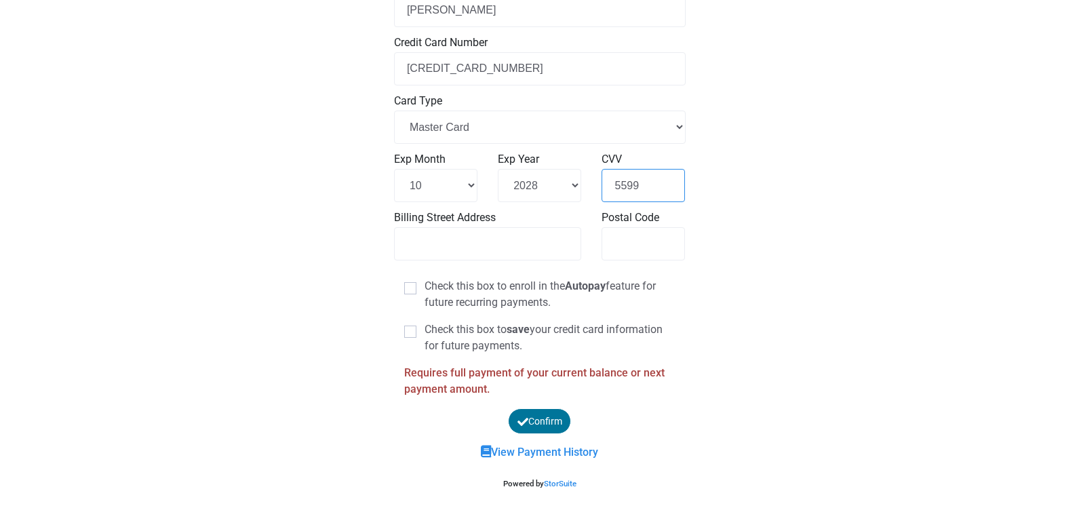
scroll to position [560, 0]
type input "5599"
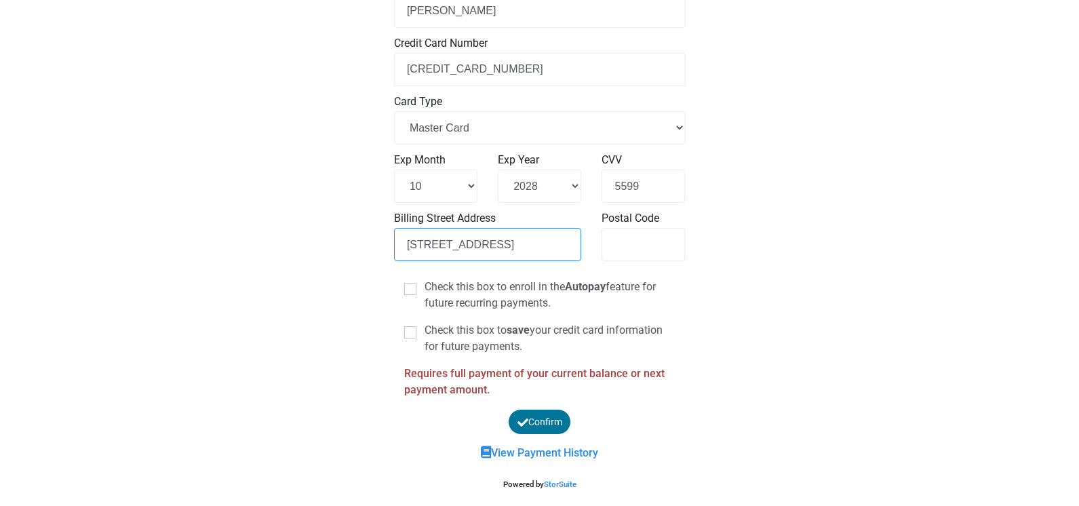
type input "36582 S Desert Sun Drive"
click at [544, 416] on button "Confirm" at bounding box center [540, 421] width 64 height 25
type input "85739"
click at [543, 421] on button "Confirm" at bounding box center [540, 421] width 64 height 25
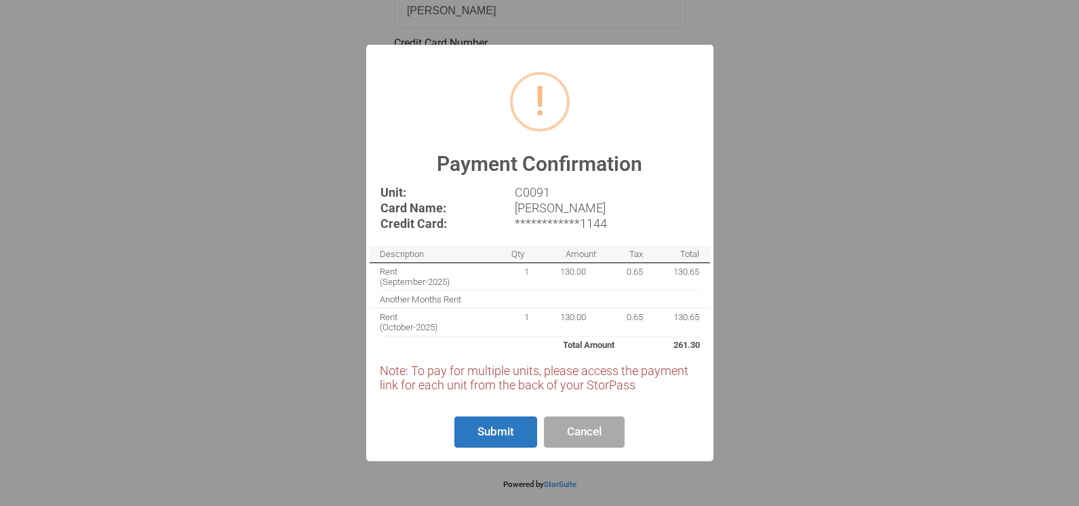
click at [509, 430] on button "Submit" at bounding box center [495, 432] width 83 height 32
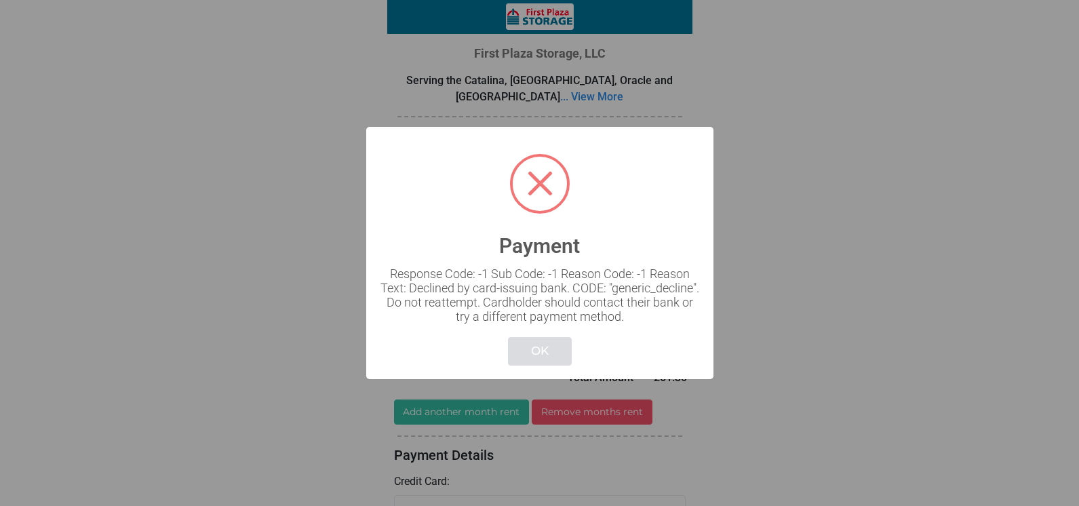
scroll to position [0, 0]
click at [538, 185] on span at bounding box center [540, 183] width 25 height 25
click at [542, 349] on button "OK" at bounding box center [540, 351] width 64 height 29
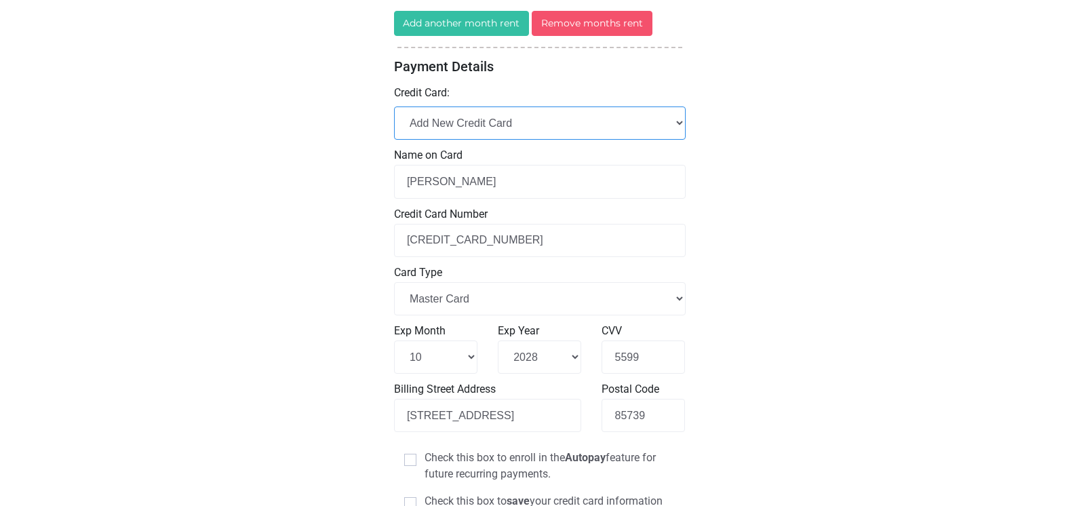
scroll to position [389, 0]
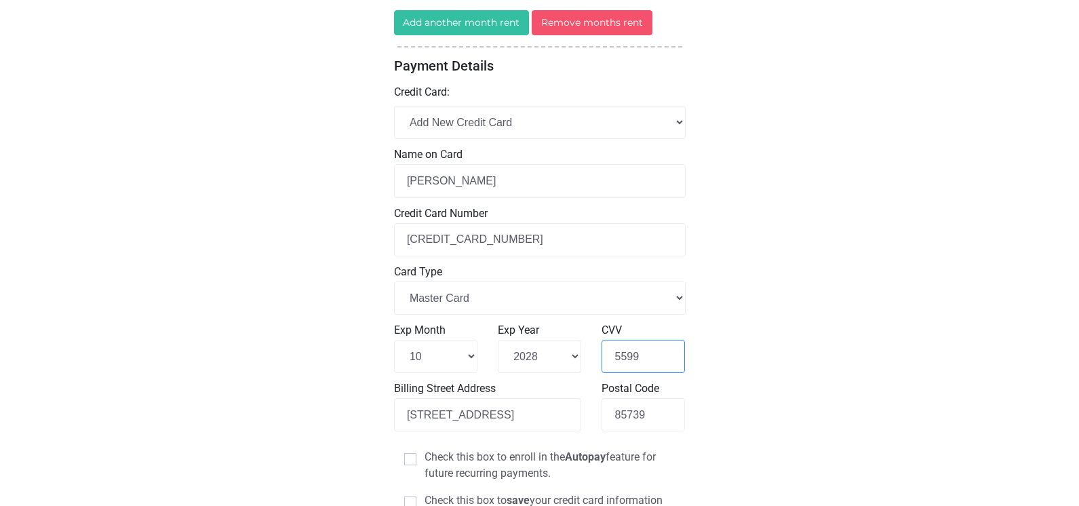
drag, startPoint x: 642, startPoint y: 353, endPoint x: 604, endPoint y: 353, distance: 38.0
click at [604, 353] on input "5599" at bounding box center [643, 356] width 83 height 33
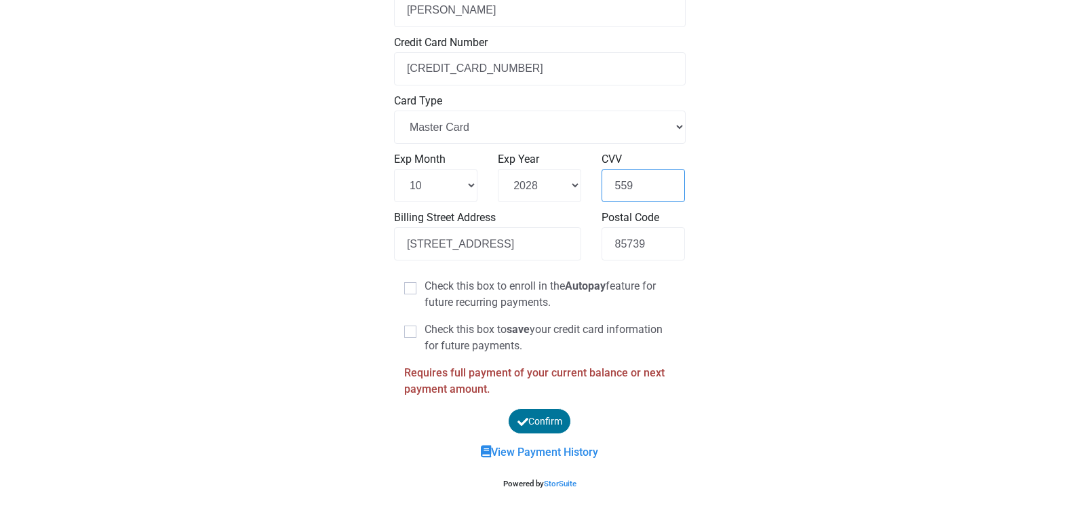
scroll to position [560, 0]
type input "559"
click at [547, 416] on button "Confirm" at bounding box center [540, 421] width 64 height 25
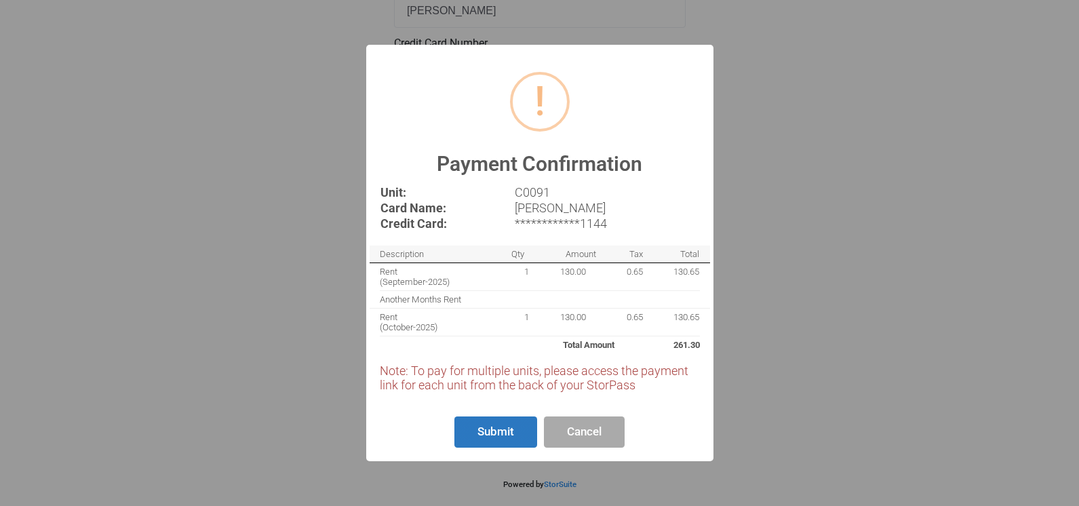
click at [498, 432] on button "Submit" at bounding box center [495, 432] width 83 height 32
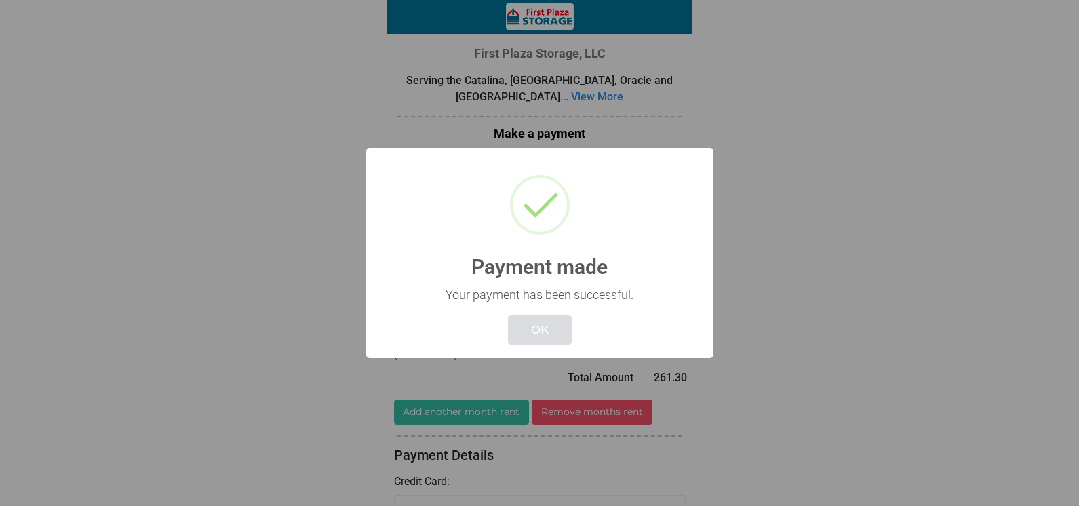
click at [556, 332] on button "OK" at bounding box center [540, 329] width 64 height 29
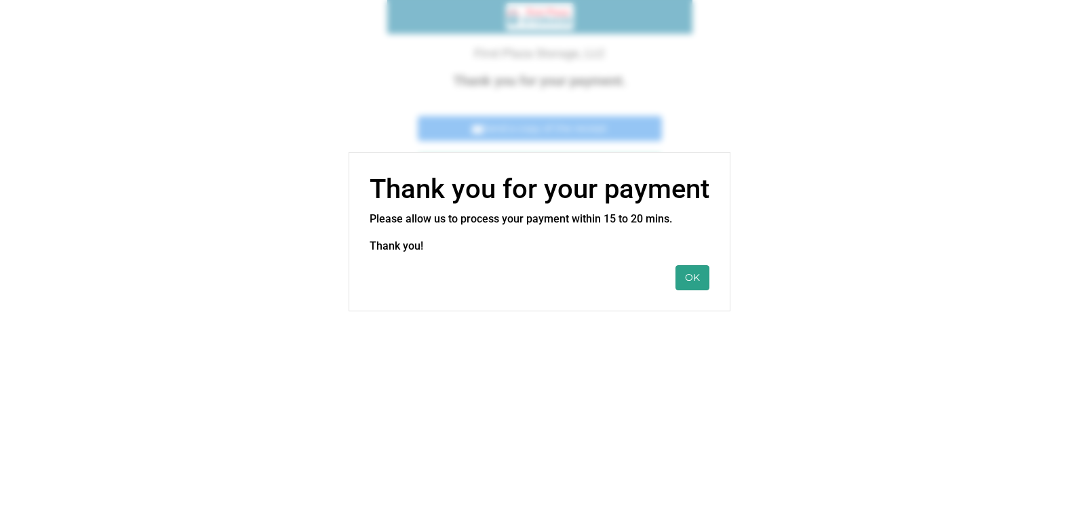
click at [688, 277] on button "OK" at bounding box center [693, 277] width 34 height 25
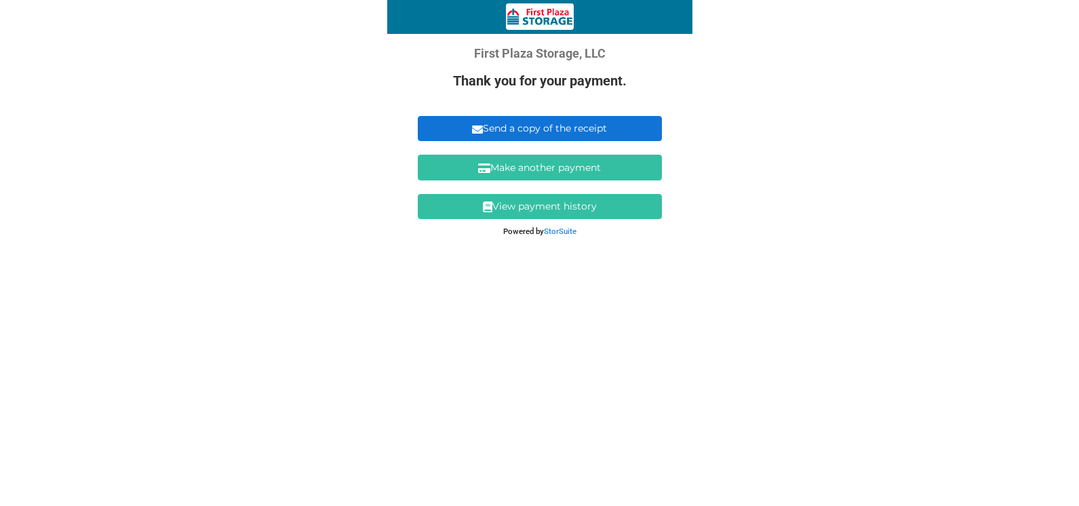
click at [566, 125] on link "Send a copy of the receipt" at bounding box center [540, 128] width 244 height 25
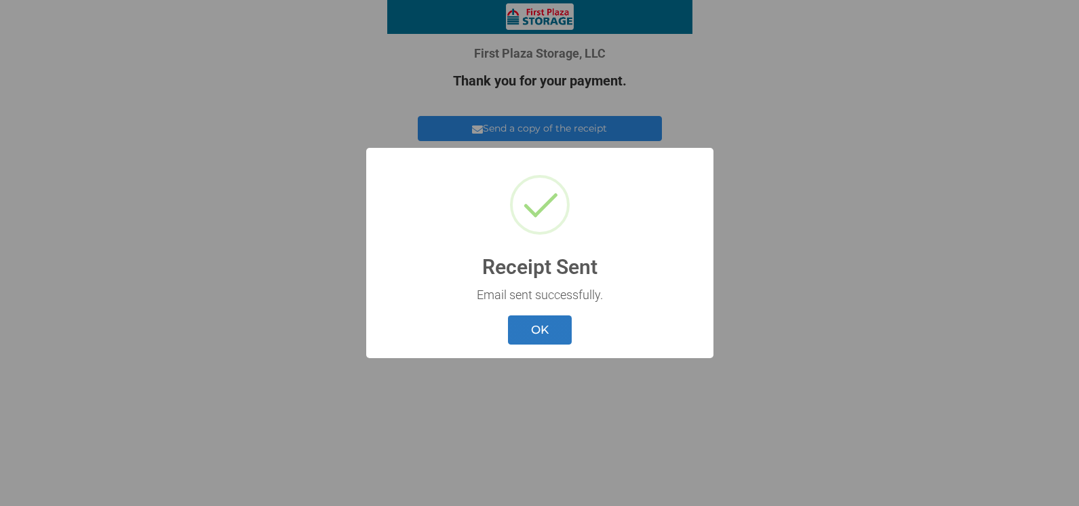
click at [547, 329] on button "OK" at bounding box center [540, 329] width 64 height 29
